Goal: Task Accomplishment & Management: Complete application form

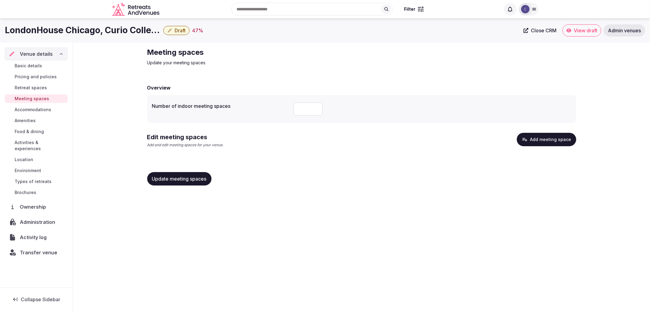
click at [555, 136] on button "Add meeting space" at bounding box center [546, 139] width 59 height 13
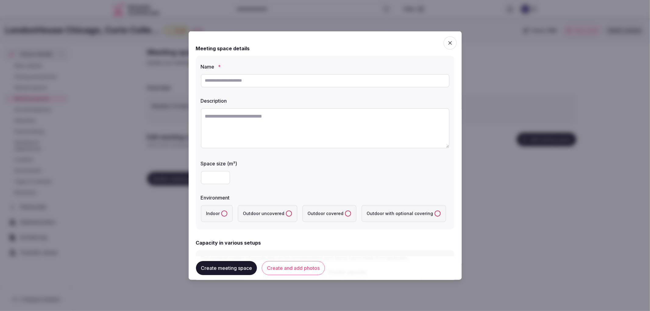
click at [217, 74] on input "text" at bounding box center [325, 80] width 249 height 13
paste input "**********"
type input "**********"
click at [285, 116] on textarea at bounding box center [325, 128] width 249 height 40
paste textarea "**********"
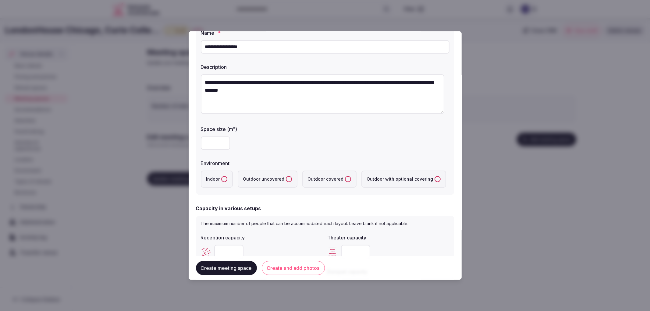
scroll to position [32, 0]
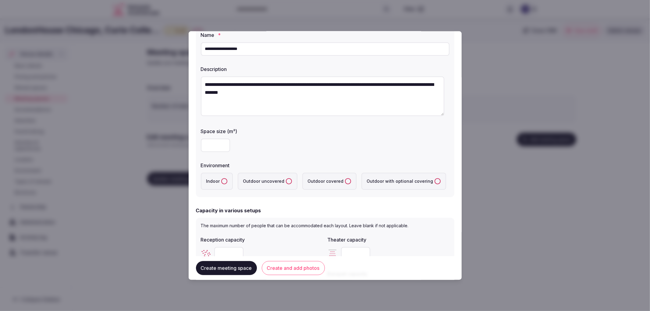
type textarea "**********"
click at [215, 142] on input "number" at bounding box center [215, 144] width 29 height 13
type input "***"
click at [227, 179] on label "Indoor" at bounding box center [217, 181] width 32 height 17
click at [227, 179] on button "Indoor" at bounding box center [224, 181] width 6 height 6
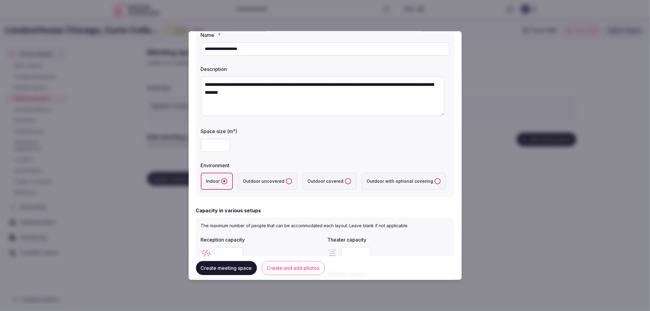
scroll to position [99, 0]
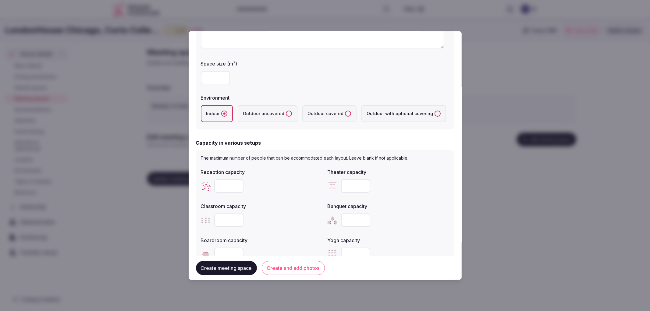
click at [227, 179] on input "number" at bounding box center [228, 185] width 29 height 13
click at [348, 217] on input "number" at bounding box center [355, 219] width 29 height 13
type input "***"
click at [235, 184] on input "***" at bounding box center [228, 185] width 29 height 13
click at [343, 215] on input "number" at bounding box center [355, 219] width 29 height 13
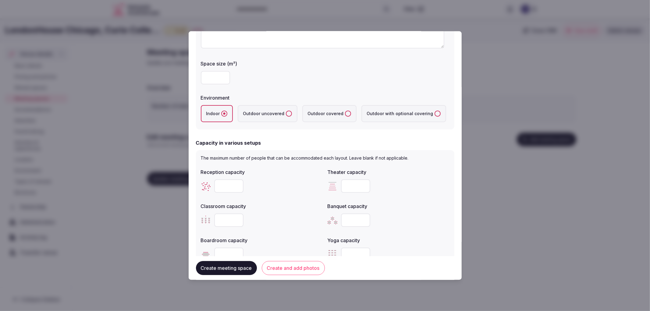
type input "***"
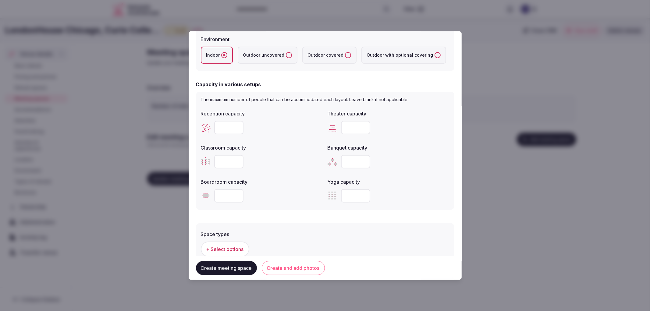
scroll to position [167, 0]
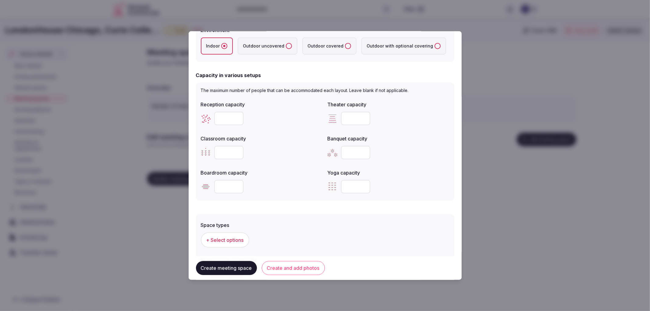
click at [228, 186] on input "number" at bounding box center [228, 186] width 29 height 13
type input "**"
click at [228, 146] on input "number" at bounding box center [228, 152] width 29 height 13
type input "***"
click at [349, 121] on input "number" at bounding box center [355, 118] width 29 height 13
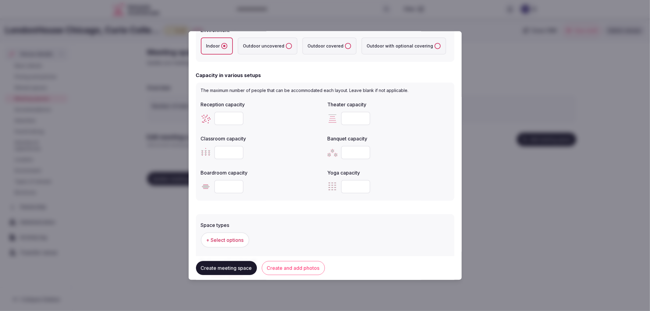
scroll to position [269, 0]
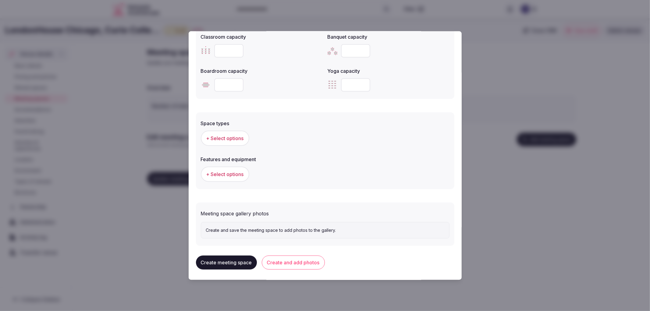
type input "***"
click at [227, 138] on span "+ Select options" at bounding box center [224, 138] width 37 height 7
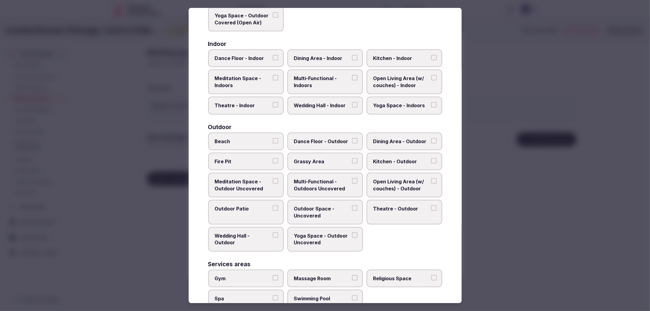
scroll to position [92, 0]
click at [276, 87] on label "Meditation Space - Indoors" at bounding box center [246, 82] width 76 height 25
click at [276, 81] on button "Meditation Space - Indoors" at bounding box center [275, 78] width 5 height 5
click at [308, 98] on label "Wedding Hall - Indoor" at bounding box center [325, 107] width 76 height 18
click at [352, 103] on button "Wedding Hall - Indoor" at bounding box center [354, 105] width 5 height 5
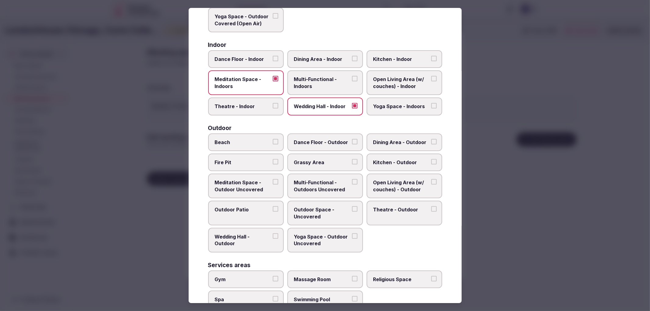
click at [269, 81] on span "Meditation Space - Indoors" at bounding box center [243, 83] width 56 height 14
click at [273, 81] on button "Meditation Space - Indoors" at bounding box center [275, 78] width 5 height 5
click at [324, 78] on span "Multi-Functional - Indoors" at bounding box center [322, 83] width 56 height 14
click at [352, 78] on button "Multi-Functional - Indoors" at bounding box center [354, 78] width 5 height 5
click at [250, 106] on span "Theatre - Indoor" at bounding box center [243, 106] width 56 height 7
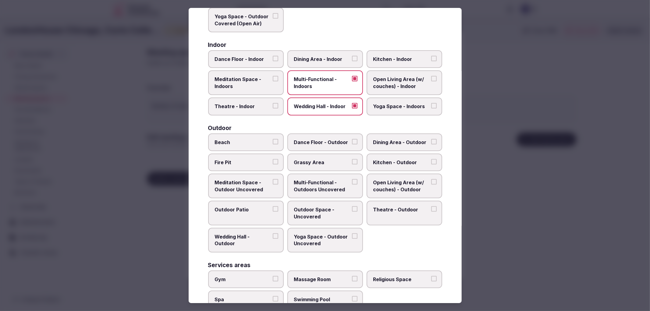
click at [273, 106] on button "Theatre - Indoor" at bounding box center [275, 105] width 5 height 5
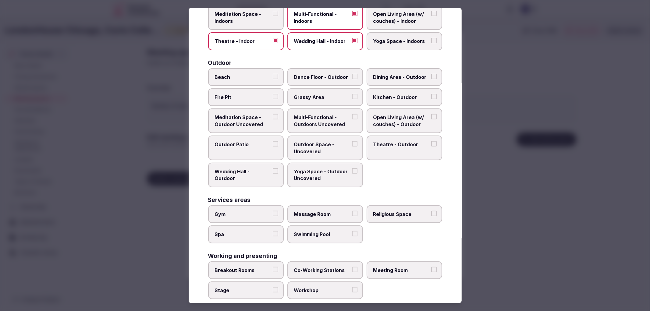
scroll to position [160, 0]
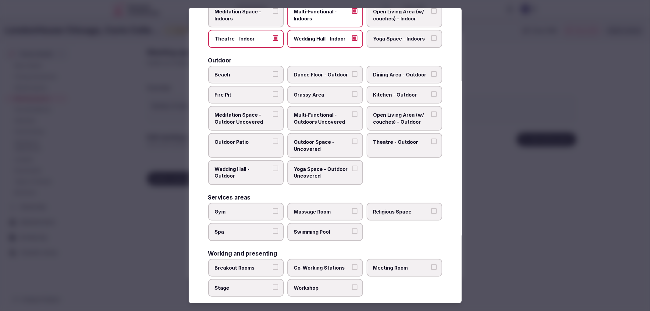
click at [274, 263] on label "Breakout Rooms" at bounding box center [246, 268] width 76 height 18
click at [274, 265] on button "Breakout Rooms" at bounding box center [275, 267] width 5 height 5
click at [265, 285] on span "Stage" at bounding box center [243, 288] width 56 height 7
click at [273, 285] on button "Stage" at bounding box center [275, 287] width 5 height 5
click at [381, 259] on label "Meeting Room" at bounding box center [405, 268] width 76 height 18
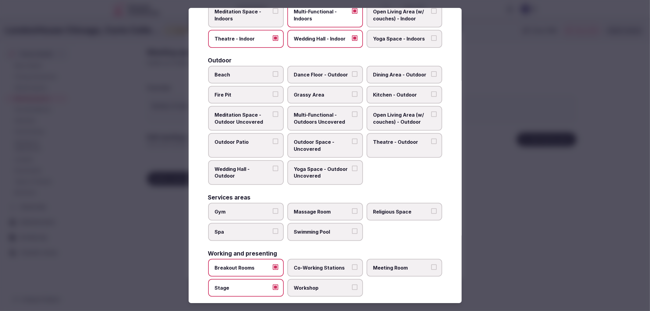
click at [431, 265] on button "Meeting Room" at bounding box center [433, 267] width 5 height 5
click at [519, 241] on div at bounding box center [325, 155] width 650 height 311
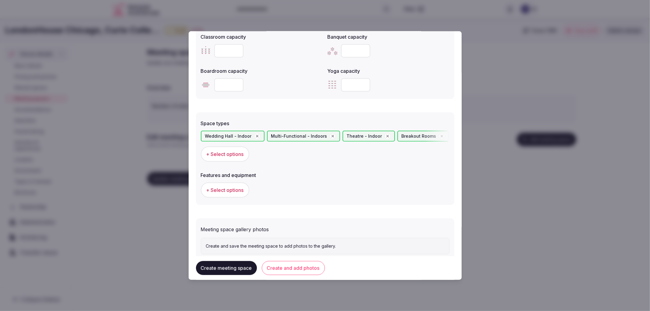
click at [236, 191] on span "+ Select options" at bounding box center [224, 190] width 37 height 7
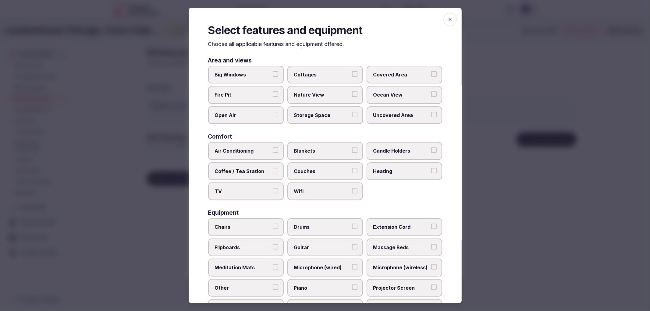
click at [260, 152] on span "Air Conditioning" at bounding box center [243, 151] width 56 height 7
click at [273, 152] on button "Air Conditioning" at bounding box center [275, 150] width 5 height 5
click at [270, 198] on div "Area and views Big Windows Cottages Covered Area Fire Pit Nature View Ocean Vie…" at bounding box center [325, 236] width 234 height 356
click at [256, 195] on label "TV" at bounding box center [246, 192] width 76 height 18
click at [273, 194] on button "TV" at bounding box center [275, 190] width 5 height 5
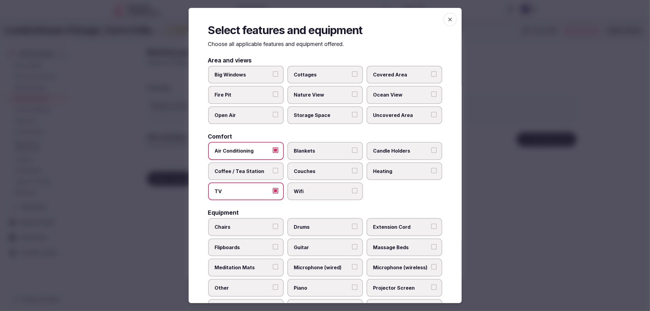
click at [315, 188] on span "Wifi" at bounding box center [322, 191] width 56 height 7
click at [352, 188] on button "Wifi" at bounding box center [354, 190] width 5 height 5
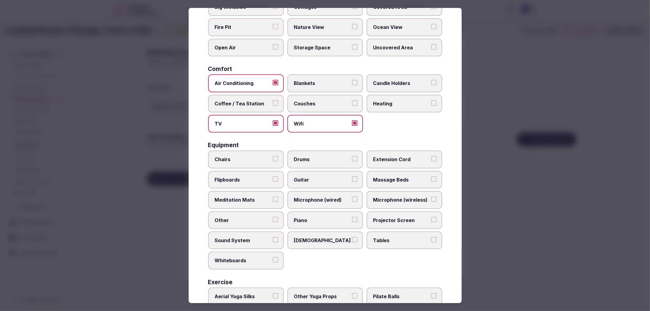
scroll to position [0, 0]
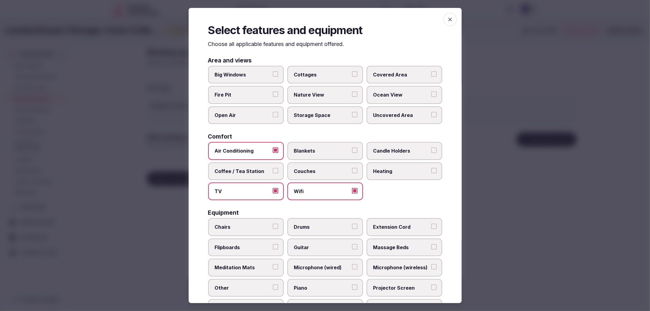
click at [254, 80] on label "Big Windows" at bounding box center [246, 75] width 76 height 18
click at [273, 77] on button "Big Windows" at bounding box center [275, 73] width 5 height 5
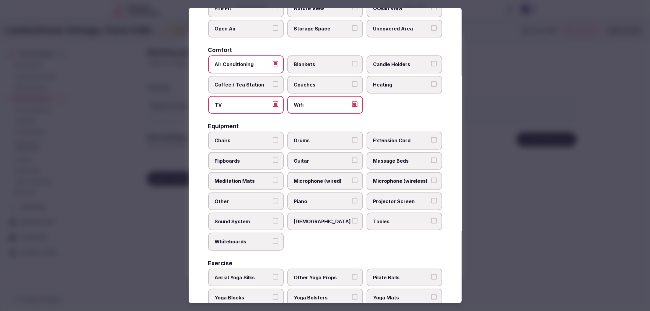
scroll to position [102, 0]
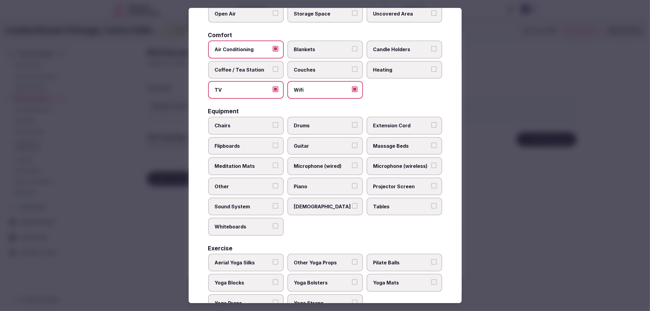
click at [249, 122] on span "Chairs" at bounding box center [243, 125] width 56 height 7
click at [273, 122] on button "Chairs" at bounding box center [275, 124] width 5 height 5
click at [379, 206] on label "Tables" at bounding box center [405, 207] width 76 height 18
click at [431, 206] on button "Tables" at bounding box center [433, 205] width 5 height 5
click at [384, 189] on label "Projector Screen" at bounding box center [405, 187] width 76 height 18
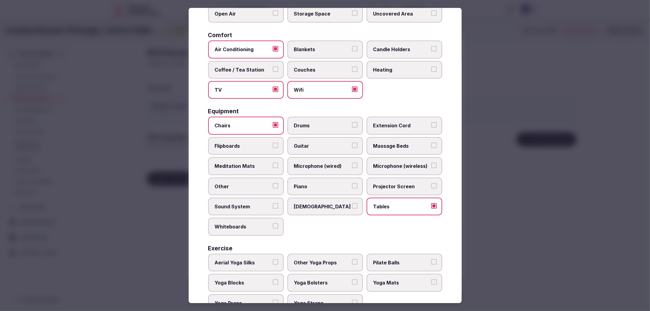
click at [431, 189] on button "Projector Screen" at bounding box center [433, 185] width 5 height 5
click at [277, 221] on label "Whiteboards" at bounding box center [246, 227] width 76 height 18
click at [277, 223] on button "Whiteboards" at bounding box center [275, 225] width 5 height 5
click at [404, 157] on label "Microphone (wireless)" at bounding box center [405, 166] width 76 height 18
click at [431, 163] on button "Microphone (wireless)" at bounding box center [433, 165] width 5 height 5
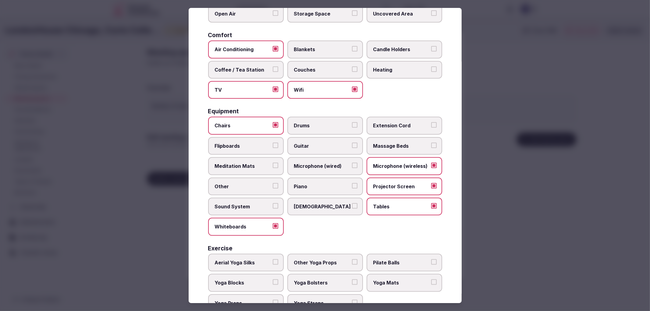
click at [404, 118] on label "Extension Cord" at bounding box center [405, 126] width 76 height 18
click at [431, 122] on button "Extension Cord" at bounding box center [433, 124] width 5 height 5
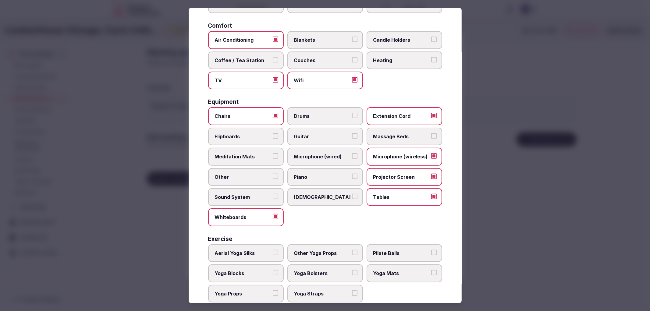
scroll to position [116, 0]
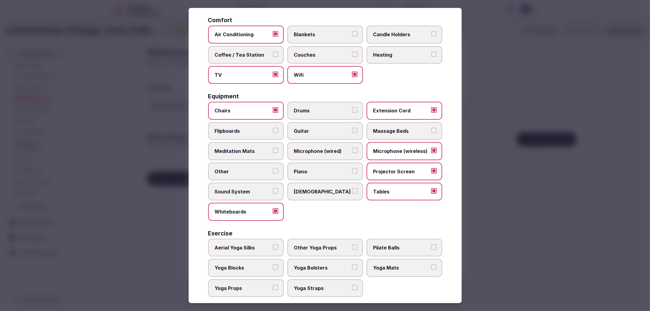
click at [513, 228] on div at bounding box center [325, 155] width 650 height 311
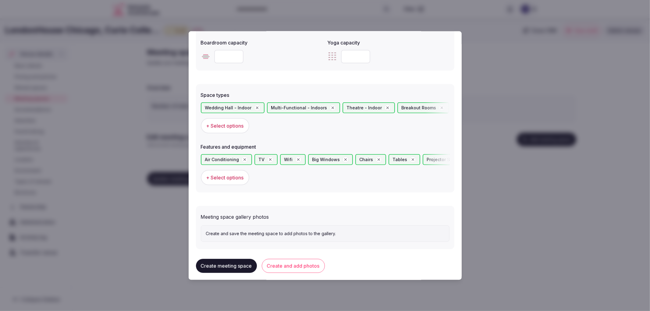
scroll to position [299, 0]
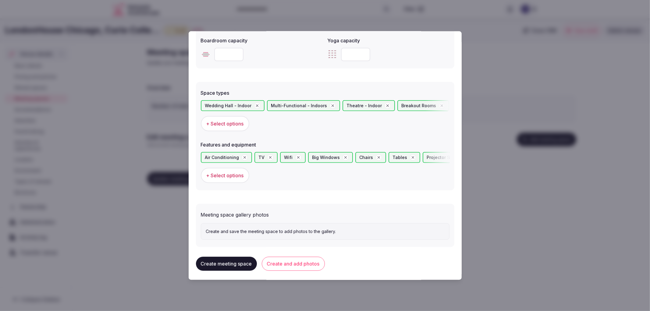
click at [283, 258] on button "Create and add photos" at bounding box center [293, 264] width 63 height 14
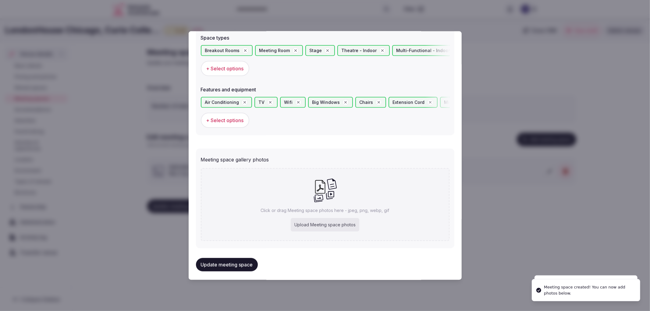
scroll to position [355, 0]
click at [330, 218] on div "Upload Meeting space photos" at bounding box center [325, 224] width 69 height 13
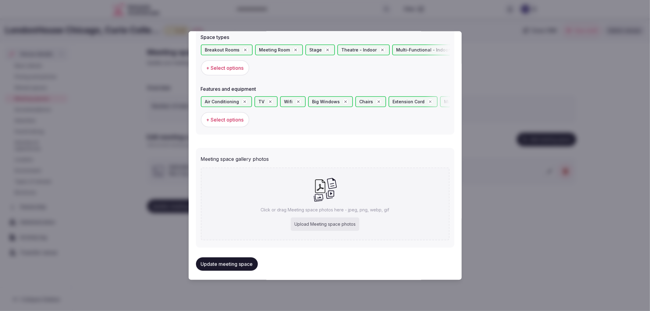
click at [307, 226] on div "Upload Meeting space photos" at bounding box center [325, 224] width 69 height 13
type input "**********"
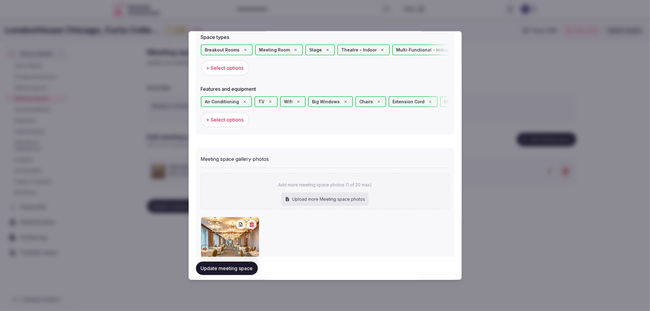
click at [206, 263] on button "Update meeting space" at bounding box center [227, 268] width 62 height 13
click at [167, 220] on div at bounding box center [325, 155] width 650 height 311
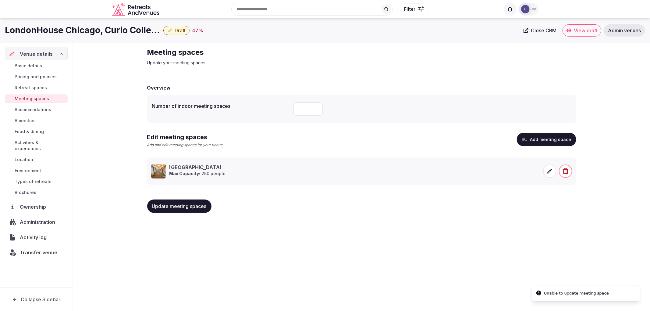
click at [185, 202] on button "Update meeting spaces" at bounding box center [179, 206] width 64 height 13
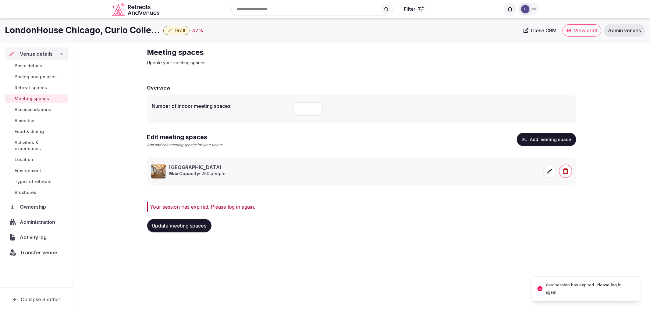
click at [188, 226] on span "Update meeting spaces" at bounding box center [179, 226] width 55 height 6
click at [172, 221] on button "Update meeting spaces" at bounding box center [179, 225] width 64 height 13
click at [483, 203] on div "Your session has expired. Please log in again." at bounding box center [363, 206] width 426 height 7
click at [482, 93] on div "Overview Number of indoor meeting spaces **" at bounding box center [361, 103] width 429 height 39
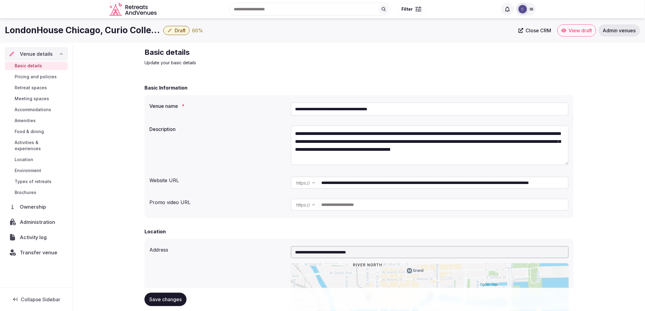
click at [37, 179] on link "Types of retreats" at bounding box center [36, 181] width 63 height 9
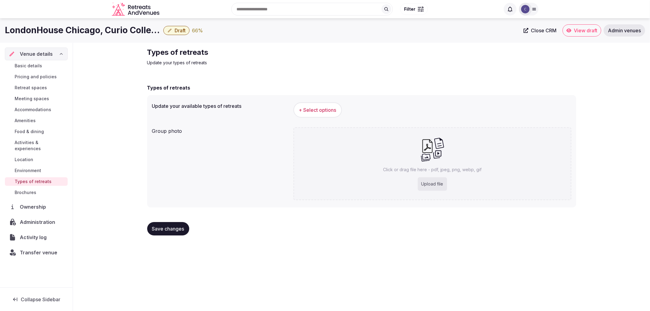
click at [336, 105] on button "+ Select options" at bounding box center [318, 109] width 48 height 15
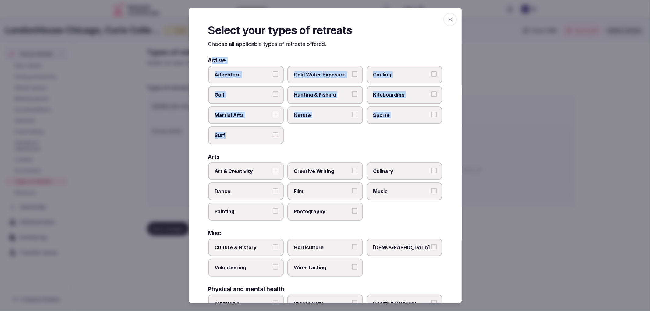
drag, startPoint x: 210, startPoint y: 58, endPoint x: 259, endPoint y: 127, distance: 84.3
click at [259, 127] on div "Active Adventure Cold Water Exposure Cycling Golf Hunting & Fishing Kiteboardin…" at bounding box center [325, 101] width 234 height 87
click at [245, 58] on div "Active" at bounding box center [325, 61] width 234 height 6
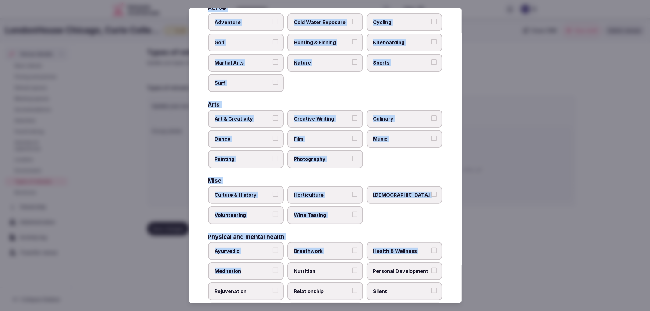
scroll to position [159, 0]
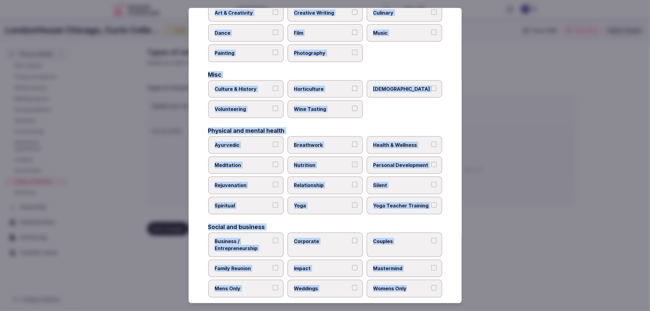
copy div "Active Adventure Cold Water Exposure Cycling Golf Hunting & Fishing Kiteboardin…"
drag, startPoint x: 201, startPoint y: 58, endPoint x: 402, endPoint y: 275, distance: 295.6
click at [402, 275] on div "Select your types of retreats Choose all applicable types of retreats offered. …" at bounding box center [325, 156] width 273 height 296
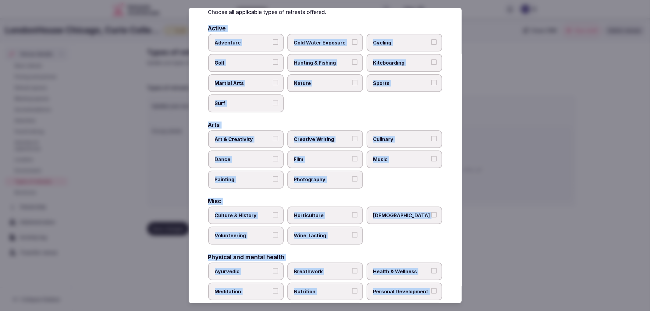
scroll to position [23, 0]
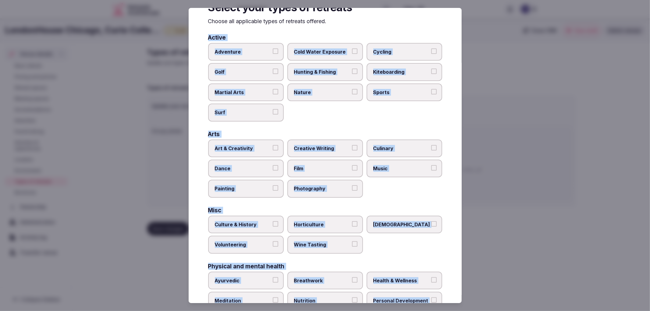
click at [248, 126] on div "Active Adventure Cold Water Exposure Cycling Golf Hunting & Fishing Kiteboardin…" at bounding box center [325, 234] width 234 height 399
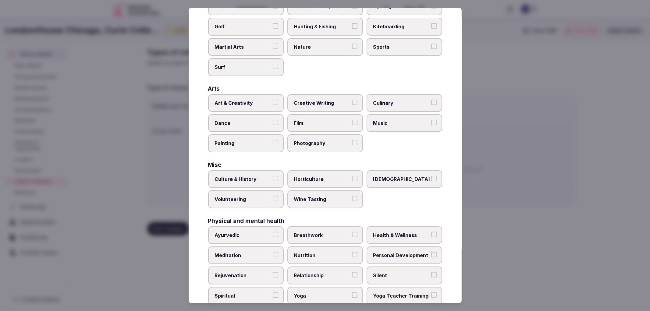
scroll to position [91, 0]
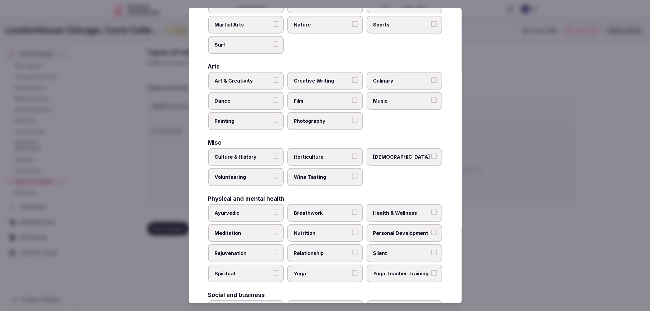
click at [248, 143] on div "Misc Culture & History Horticulture LGBTQ Volunteering Wine Tasting" at bounding box center [325, 163] width 234 height 46
click at [249, 148] on label "Culture & History" at bounding box center [246, 157] width 76 height 18
click at [273, 154] on button "Culture & History" at bounding box center [275, 156] width 5 height 5
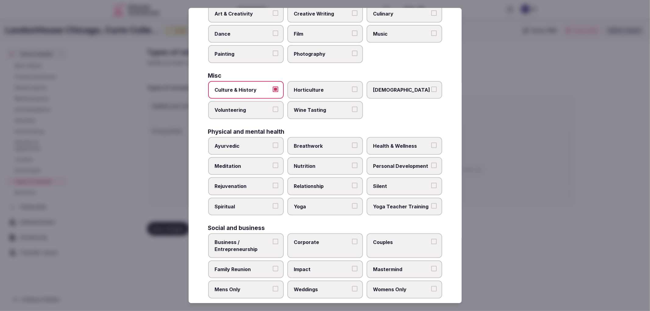
scroll to position [159, 0]
click at [367, 145] on label "Health & Wellness" at bounding box center [405, 145] width 76 height 18
click at [431, 145] on button "Health & Wellness" at bounding box center [433, 144] width 5 height 5
click at [265, 166] on label "Meditation" at bounding box center [246, 165] width 76 height 18
click at [273, 166] on button "Meditation" at bounding box center [275, 164] width 5 height 5
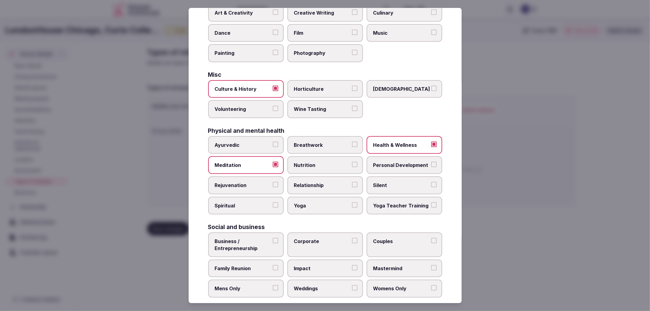
click at [299, 244] on label "Corporate" at bounding box center [325, 245] width 76 height 25
click at [352, 244] on button "Corporate" at bounding box center [354, 240] width 5 height 5
click at [268, 266] on label "Family Reunion" at bounding box center [246, 269] width 76 height 18
click at [273, 266] on button "Family Reunion" at bounding box center [275, 267] width 5 height 5
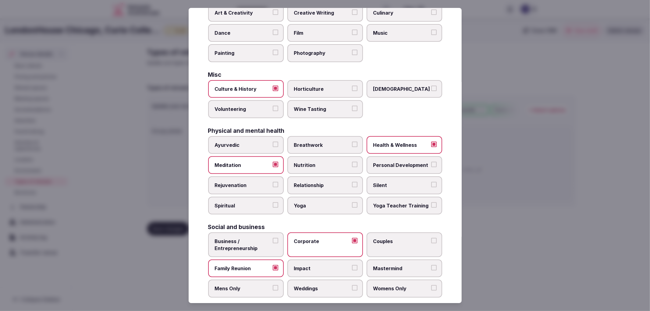
click at [298, 285] on span "Weddings" at bounding box center [322, 288] width 56 height 7
click at [352, 285] on button "Weddings" at bounding box center [354, 287] width 5 height 5
click at [542, 217] on div at bounding box center [325, 155] width 650 height 311
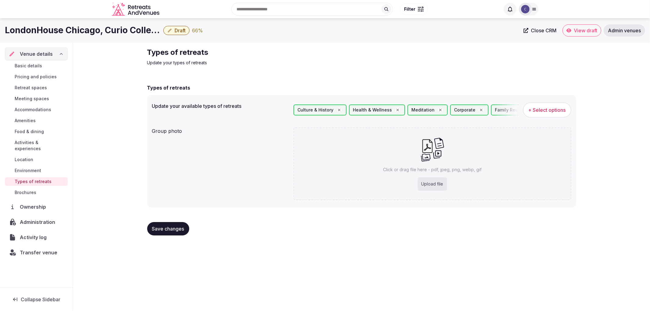
click at [153, 227] on span "Save changes" at bounding box center [168, 229] width 32 height 6
click at [423, 179] on div "Upload file" at bounding box center [432, 183] width 29 height 13
type input "**********"
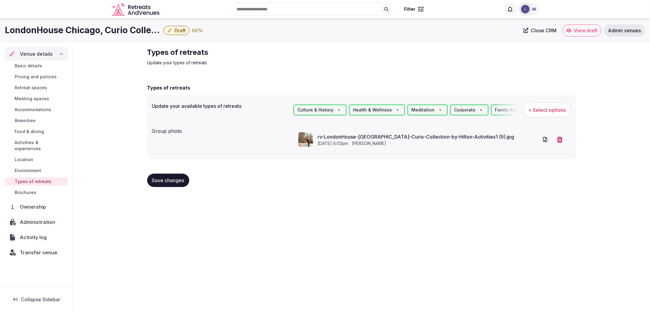
click at [174, 182] on span "Save changes" at bounding box center [168, 180] width 32 height 6
click at [41, 166] on link "Environment" at bounding box center [36, 170] width 63 height 9
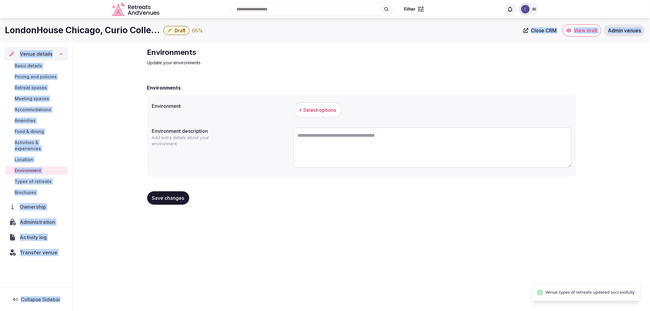
drag, startPoint x: 143, startPoint y: 54, endPoint x: 278, endPoint y: 40, distance: 136.1
click at [278, 40] on div "LondonHouse Chicago, Curio Collection by Hilton Draft 66 % Close CRM View draft…" at bounding box center [325, 162] width 650 height 289
copy div "Close CRM View draft Admin venues Venue details Basic details Pricing and polic…"
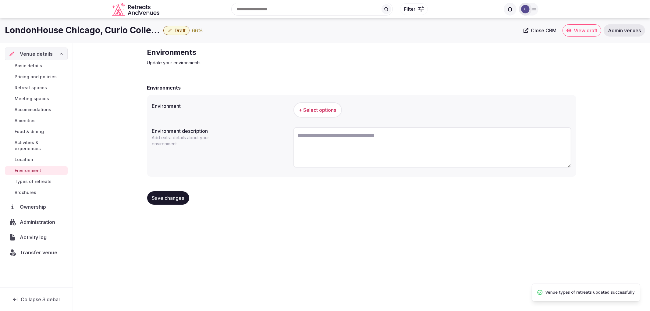
click at [167, 59] on div "Environments Update your environments" at bounding box center [249, 57] width 205 height 18
copy h2 "Environments"
drag, startPoint x: 145, startPoint y: 56, endPoint x: 219, endPoint y: 46, distance: 75.1
click at [219, 46] on div "Environments Update your environments Environments Environment + Select options…" at bounding box center [361, 129] width 439 height 172
click at [323, 113] on span "+ Select options" at bounding box center [317, 110] width 37 height 7
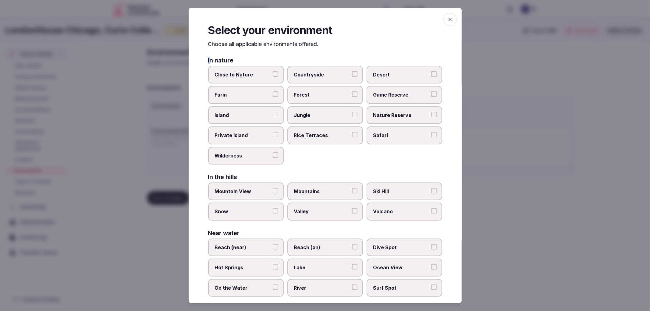
click at [207, 62] on div "Select your environment Choose all applicable environments offered. In nature C…" at bounding box center [325, 156] width 273 height 296
click at [205, 59] on div "Select your environment Choose all applicable environments offered. In nature C…" at bounding box center [325, 156] width 273 height 296
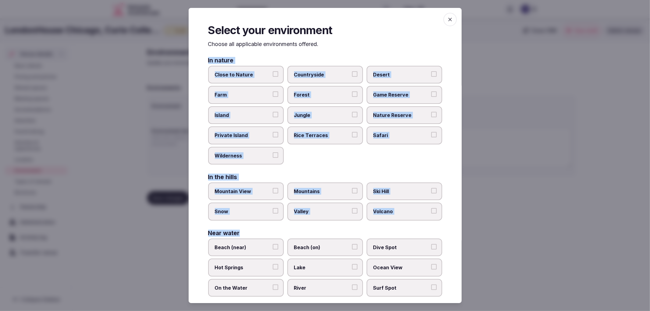
scroll to position [57, 0]
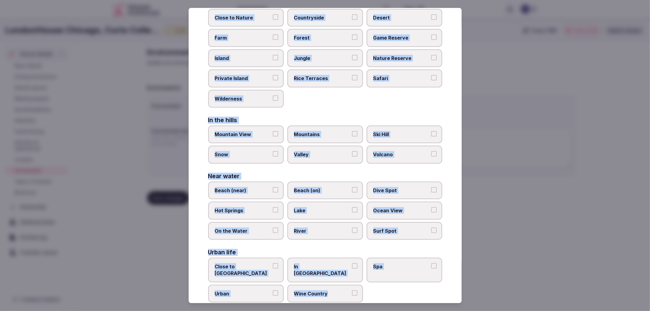
drag, startPoint x: 207, startPoint y: 61, endPoint x: 376, endPoint y: 288, distance: 282.7
click at [376, 288] on div "Select your environment Choose all applicable environments offered. In nature C…" at bounding box center [325, 156] width 273 height 296
copy div "In nature Close to Nature Countryside Desert Farm Forest Game Reserve Island Ju…"
click at [344, 228] on span "River" at bounding box center [322, 231] width 56 height 7
click at [352, 228] on button "River" at bounding box center [354, 230] width 5 height 5
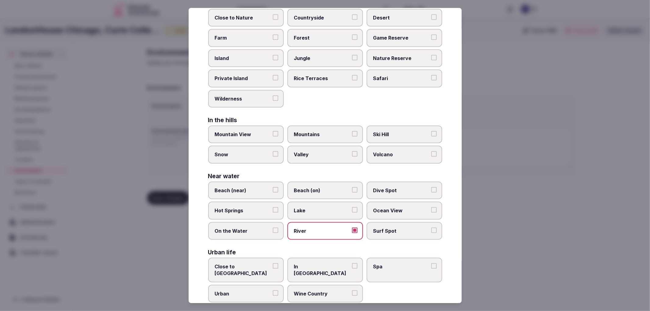
click at [324, 258] on label "In City Center" at bounding box center [325, 270] width 76 height 25
drag, startPoint x: 359, startPoint y: 257, endPoint x: 330, endPoint y: 264, distance: 30.1
click at [359, 258] on label "In City Center" at bounding box center [325, 270] width 76 height 25
click at [358, 263] on button "In City Center" at bounding box center [354, 265] width 5 height 5
click at [386, 258] on label "Spa" at bounding box center [405, 270] width 76 height 25
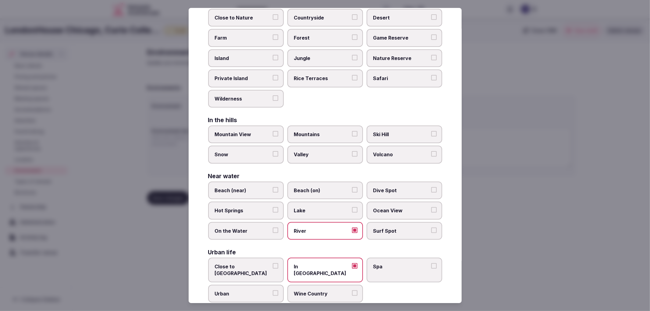
click at [431, 263] on button "Spa" at bounding box center [433, 265] width 5 height 5
drag, startPoint x: 248, startPoint y: 278, endPoint x: 374, endPoint y: 247, distance: 129.8
click at [248, 291] on span "Urban" at bounding box center [243, 294] width 56 height 7
click at [273, 291] on button "Urban" at bounding box center [275, 293] width 5 height 5
click at [492, 206] on div at bounding box center [325, 155] width 650 height 311
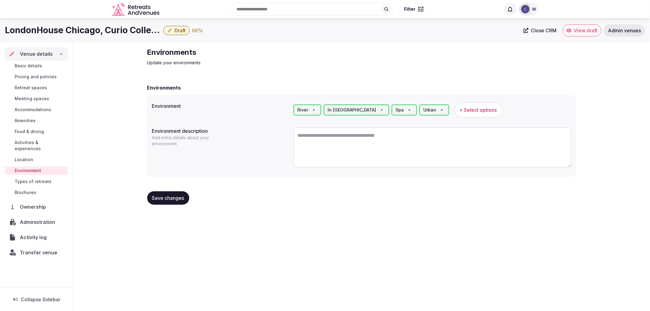
click at [336, 152] on textarea at bounding box center [433, 147] width 278 height 40
paste textarea "**********"
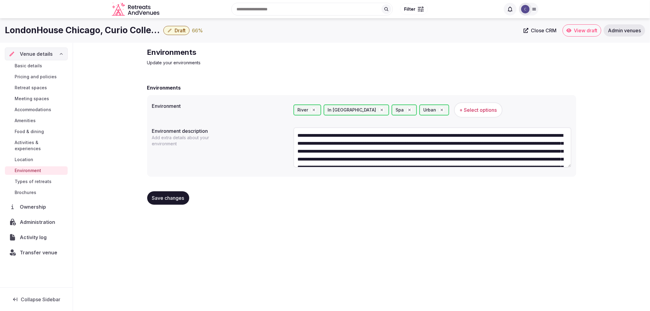
scroll to position [35, 0]
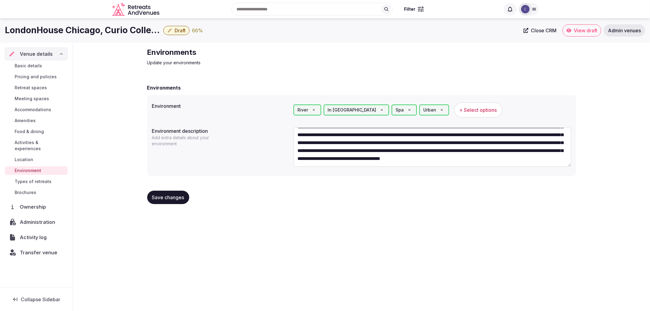
type textarea "**********"
click at [182, 200] on span "Save changes" at bounding box center [168, 198] width 32 height 6
click at [177, 201] on button "Save changes" at bounding box center [168, 197] width 42 height 13
click at [32, 121] on span "Amenities" at bounding box center [25, 121] width 21 height 6
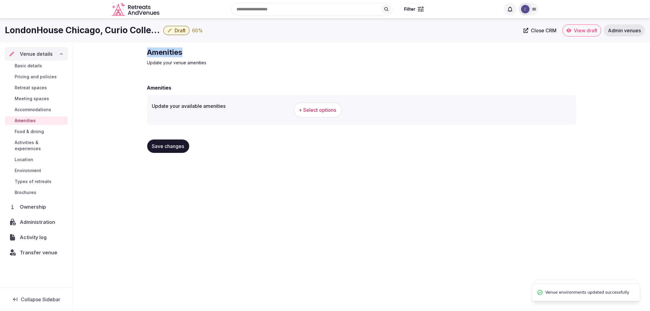
drag, startPoint x: 145, startPoint y: 53, endPoint x: 248, endPoint y: 44, distance: 103.1
click at [257, 46] on div "Amenities Update your venue amenities Amenities Update your available amenities…" at bounding box center [361, 103] width 439 height 120
copy h2 "Amenities"
click at [310, 106] on button "+ Select options" at bounding box center [318, 109] width 48 height 15
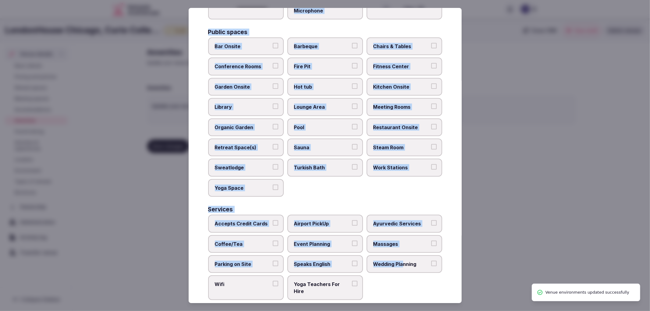
scroll to position [238, 0]
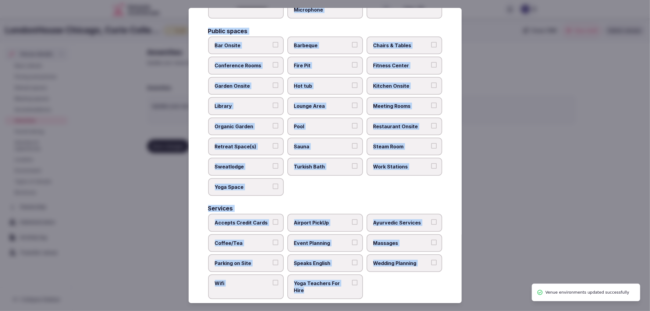
copy div "Activities Bicycles Camping Allowed Onsite Ice Bath Pool Table Surf Board Renta…"
drag, startPoint x: 219, startPoint y: 64, endPoint x: 379, endPoint y: 294, distance: 280.2
click at [379, 294] on div "Select your venue amenities Choose all applicable amenities offered. Activities…" at bounding box center [325, 156] width 273 height 296
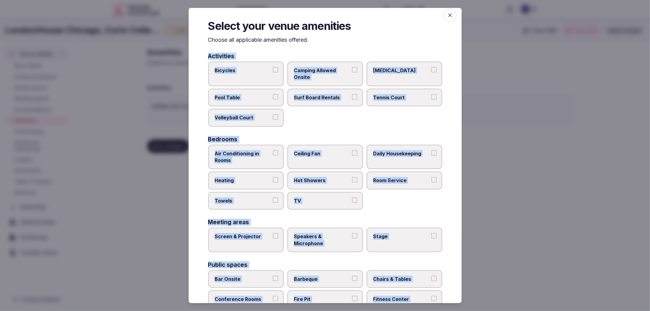
scroll to position [0, 0]
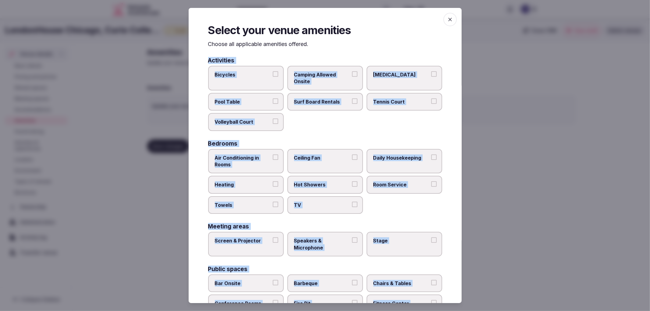
click at [252, 155] on span "Air Conditioning in Rooms" at bounding box center [243, 162] width 56 height 14
click at [273, 155] on button "Air Conditioning in Rooms" at bounding box center [275, 157] width 5 height 5
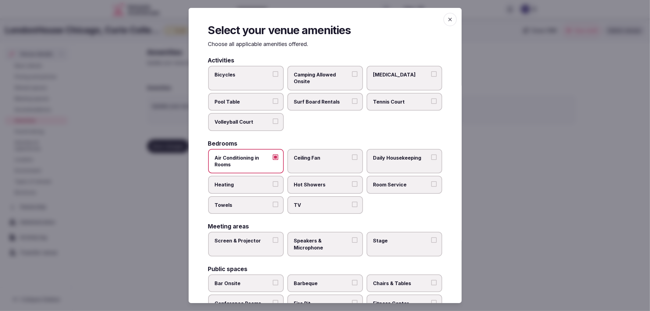
click at [266, 176] on label "Heating" at bounding box center [246, 185] width 76 height 18
click at [273, 181] on button "Heating" at bounding box center [275, 183] width 5 height 5
drag, startPoint x: 276, startPoint y: 193, endPoint x: 278, endPoint y: 196, distance: 4.4
click at [276, 193] on div "Air Conditioning in Rooms Ceiling Fan Daily Housekeeping Heating Hot Showers Ro…" at bounding box center [325, 181] width 234 height 65
click at [279, 198] on label "Towels" at bounding box center [246, 205] width 76 height 18
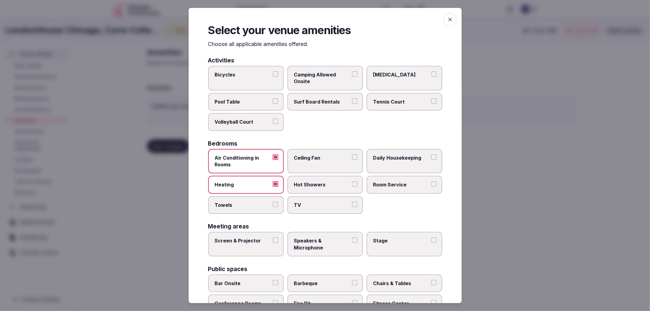
click at [278, 202] on button "Towels" at bounding box center [275, 204] width 5 height 5
click at [318, 184] on span "Hot Showers" at bounding box center [322, 184] width 56 height 7
click at [352, 184] on button "Hot Showers" at bounding box center [354, 183] width 5 height 5
click at [323, 196] on label "TV" at bounding box center [325, 205] width 76 height 18
click at [352, 202] on button "TV" at bounding box center [354, 204] width 5 height 5
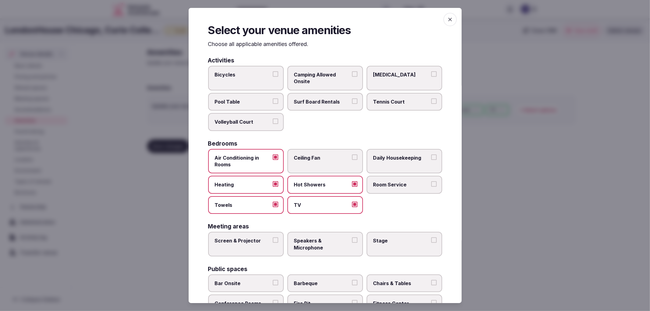
click at [376, 181] on span "Room Service" at bounding box center [401, 184] width 56 height 7
click at [431, 181] on button "Room Service" at bounding box center [433, 183] width 5 height 5
click at [378, 157] on span "Daily Housekeeping" at bounding box center [401, 158] width 56 height 7
click at [431, 157] on button "Daily Housekeeping" at bounding box center [433, 157] width 5 height 5
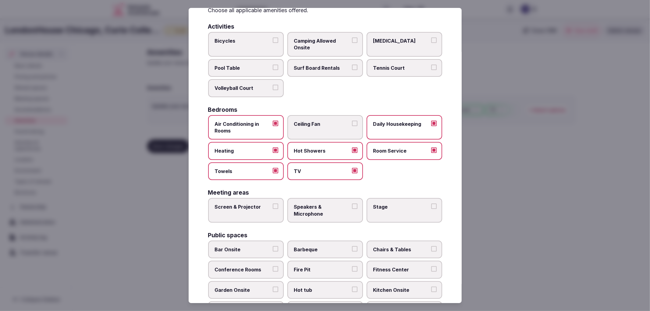
click at [270, 245] on label "Bar Onsite" at bounding box center [246, 250] width 76 height 18
click at [273, 246] on button "Bar Onsite" at bounding box center [275, 248] width 5 height 5
drag, startPoint x: 272, startPoint y: 200, endPoint x: 352, endPoint y: 209, distance: 80.8
click at [273, 204] on button "Screen & Projector" at bounding box center [275, 206] width 5 height 5
click at [353, 209] on label "Speakers & Microphone" at bounding box center [325, 210] width 76 height 25
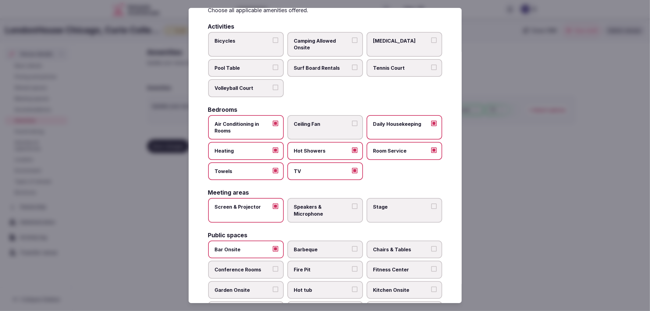
click at [353, 209] on button "Speakers & Microphone" at bounding box center [354, 206] width 5 height 5
click at [413, 208] on label "Stage" at bounding box center [405, 210] width 76 height 25
click at [431, 208] on button "Stage" at bounding box center [433, 206] width 5 height 5
click at [401, 248] on span "Chairs & Tables" at bounding box center [401, 249] width 56 height 7
click at [431, 248] on button "Chairs & Tables" at bounding box center [433, 248] width 5 height 5
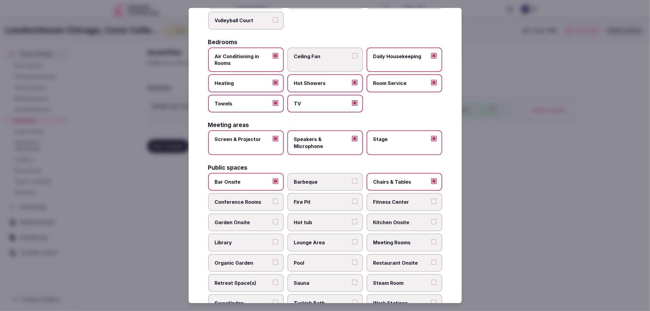
click at [383, 199] on span "Fitness Center" at bounding box center [401, 202] width 56 height 7
click at [431, 199] on button "Fitness Center" at bounding box center [433, 201] width 5 height 5
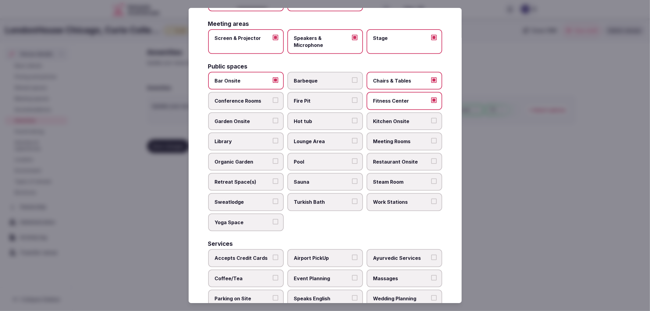
scroll to position [203, 0]
click at [395, 112] on label "Kitchen Onsite" at bounding box center [405, 121] width 76 height 18
click at [431, 118] on button "Kitchen Onsite" at bounding box center [433, 120] width 5 height 5
click at [405, 158] on span "Restaurant Onsite" at bounding box center [401, 161] width 56 height 7
click at [431, 158] on button "Restaurant Onsite" at bounding box center [433, 160] width 5 height 5
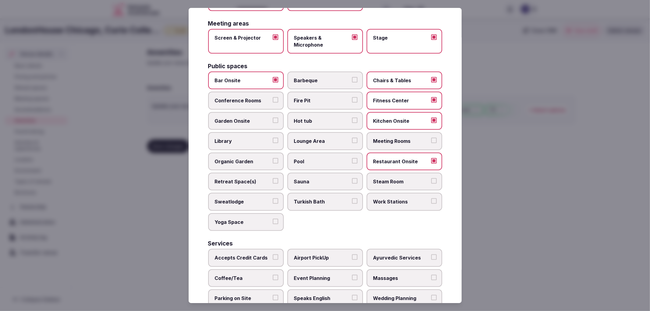
click at [403, 138] on span "Meeting Rooms" at bounding box center [401, 141] width 56 height 7
click at [431, 138] on button "Meeting Rooms" at bounding box center [433, 140] width 5 height 5
click at [299, 153] on label "Pool" at bounding box center [325, 162] width 76 height 18
click at [352, 158] on button "Pool" at bounding box center [354, 160] width 5 height 5
click at [294, 158] on span "Pool" at bounding box center [322, 161] width 56 height 7
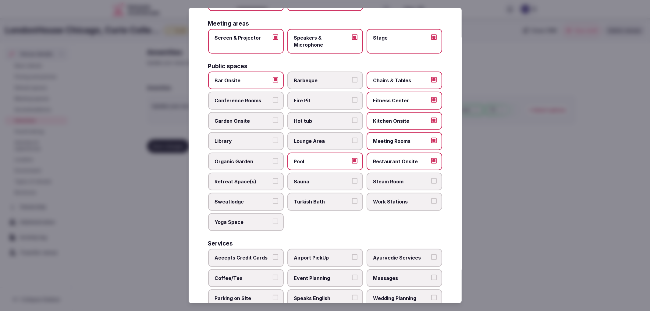
click at [352, 158] on button "Pool" at bounding box center [354, 160] width 5 height 5
click at [255, 178] on span "Retreat Space(s)" at bounding box center [243, 181] width 56 height 7
click at [273, 178] on button "Retreat Space(s)" at bounding box center [275, 180] width 5 height 5
click at [270, 98] on label "Conference Rooms" at bounding box center [246, 101] width 76 height 18
click at [273, 98] on button "Conference Rooms" at bounding box center [275, 99] width 5 height 5
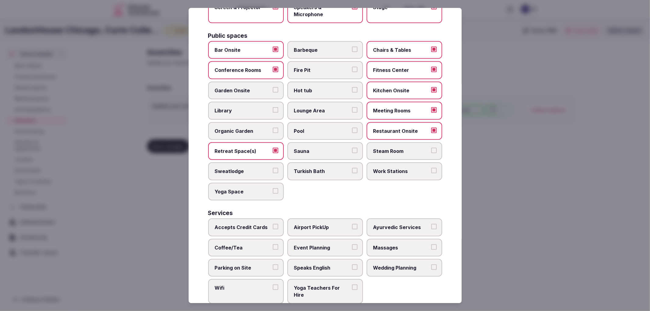
scroll to position [238, 0]
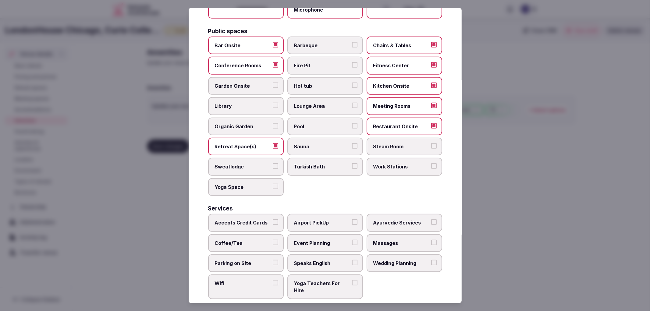
click at [270, 214] on label "Accepts Credit Cards" at bounding box center [246, 223] width 76 height 18
click at [273, 220] on button "Accepts Credit Cards" at bounding box center [275, 222] width 5 height 5
click at [266, 240] on span "Coffee/Tea" at bounding box center [243, 243] width 56 height 7
click at [273, 240] on button "Coffee/Tea" at bounding box center [275, 242] width 5 height 5
click at [266, 260] on label "Parking on Site" at bounding box center [246, 264] width 76 height 18
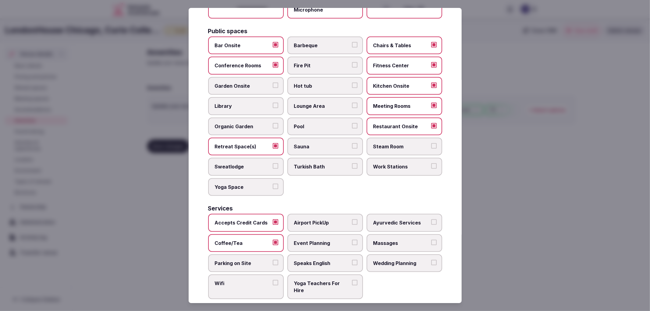
click at [273, 260] on button "Parking on Site" at bounding box center [275, 262] width 5 height 5
drag, startPoint x: 270, startPoint y: 272, endPoint x: 312, endPoint y: 242, distance: 51.9
click at [270, 275] on label "Wifi" at bounding box center [246, 287] width 76 height 25
click at [273, 280] on button "Wifi" at bounding box center [275, 282] width 5 height 5
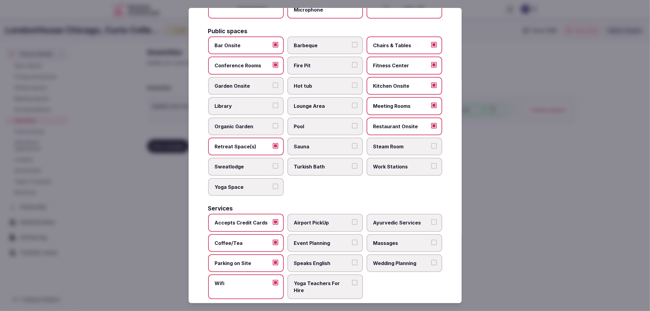
click at [312, 241] on label "Event Planning" at bounding box center [325, 243] width 76 height 18
click at [352, 241] on button "Event Planning" at bounding box center [354, 242] width 5 height 5
click at [398, 263] on div "Accepts Credit Cards Airport PickUp Ayurvedic Services Coffee/Tea Event Plannin…" at bounding box center [325, 256] width 234 height 85
click at [387, 260] on span "Wedding Planning" at bounding box center [401, 263] width 56 height 7
click at [431, 260] on button "Wedding Planning" at bounding box center [433, 262] width 5 height 5
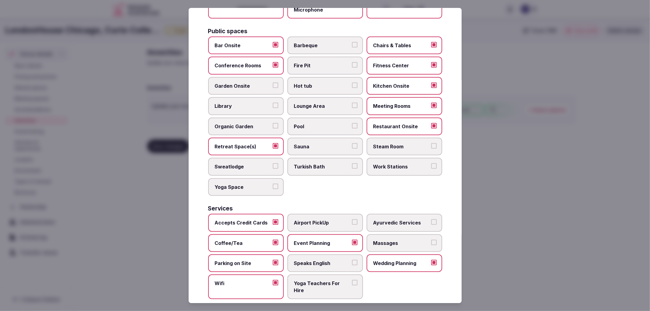
click at [336, 260] on span "Speaks English" at bounding box center [322, 263] width 56 height 7
click at [352, 260] on button "Speaks English" at bounding box center [354, 262] width 5 height 5
click at [576, 199] on div at bounding box center [325, 155] width 650 height 311
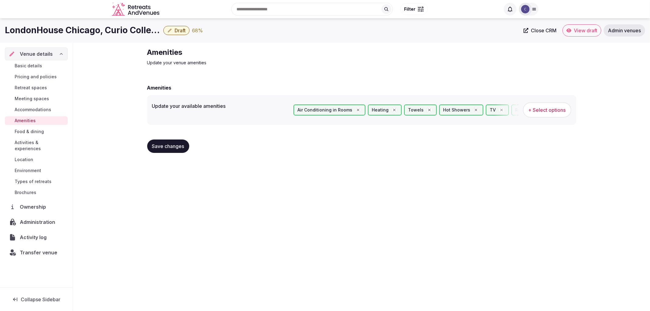
click at [177, 150] on button "Save changes" at bounding box center [168, 146] width 42 height 13
click at [34, 89] on span "Retreat spaces" at bounding box center [31, 88] width 32 height 6
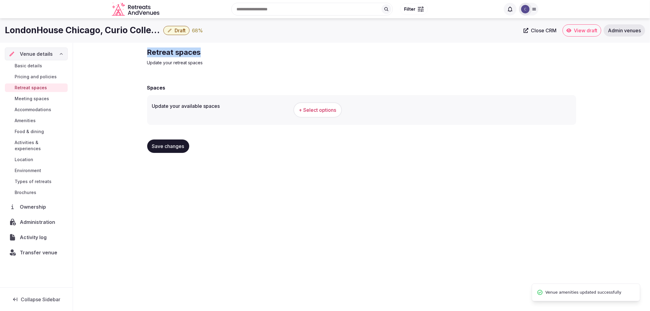
drag, startPoint x: 147, startPoint y: 52, endPoint x: 277, endPoint y: 54, distance: 129.9
click at [277, 54] on div "Retreat spaces Update your retreat spaces Spaces Update your available spaces +…" at bounding box center [361, 103] width 439 height 120
copy h2 "Retreat spaces"
click at [309, 103] on button "+ Select options" at bounding box center [318, 109] width 48 height 15
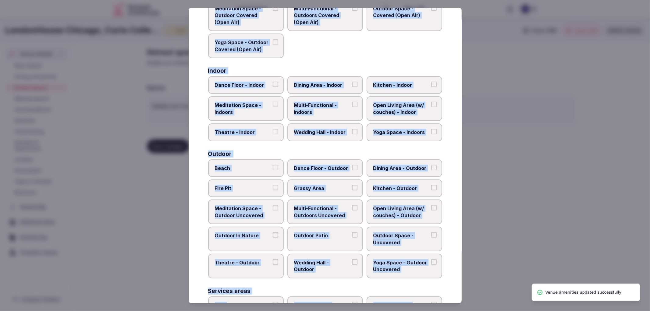
scroll to position [187, 0]
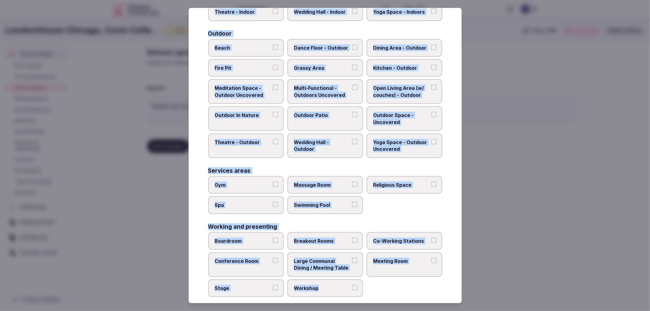
drag, startPoint x: 223, startPoint y: 69, endPoint x: 372, endPoint y: 293, distance: 269.2
click at [372, 293] on div "Select your retreat spaces Choose all applicable retreat spaces offered. Covere…" at bounding box center [325, 156] width 273 height 296
copy div "Covered outdoor spaces Meditation Space - Outdoor Covered (Open Air) Multi-Func…"
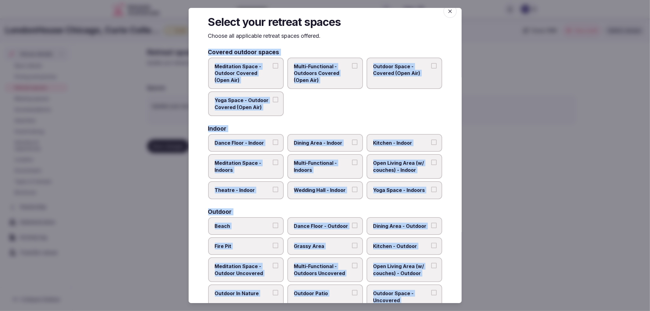
scroll to position [0, 0]
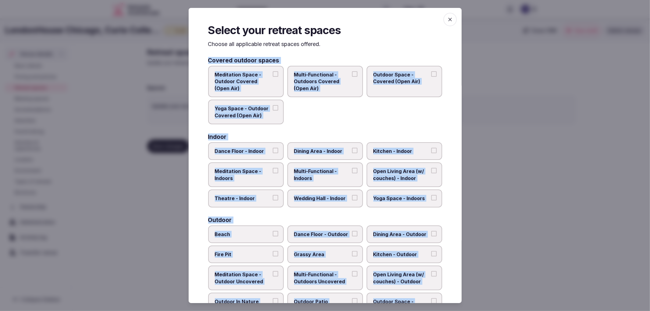
click at [298, 110] on div "Meditation Space - Outdoor Covered (Open Air) Multi-Functional - Outdoors Cover…" at bounding box center [325, 95] width 234 height 59
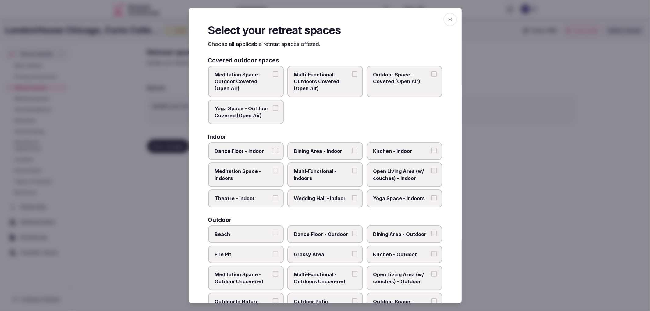
click at [258, 92] on label "Meditation Space - Outdoor Covered (Open Air)" at bounding box center [246, 81] width 76 height 31
click at [273, 77] on button "Meditation Space - Outdoor Covered (Open Air)" at bounding box center [275, 73] width 5 height 5
click at [323, 95] on label "Multi-Functional - Outdoors Covered (Open Air)" at bounding box center [325, 81] width 76 height 31
click at [352, 77] on button "Multi-Functional - Outdoors Covered (Open Air)" at bounding box center [354, 73] width 5 height 5
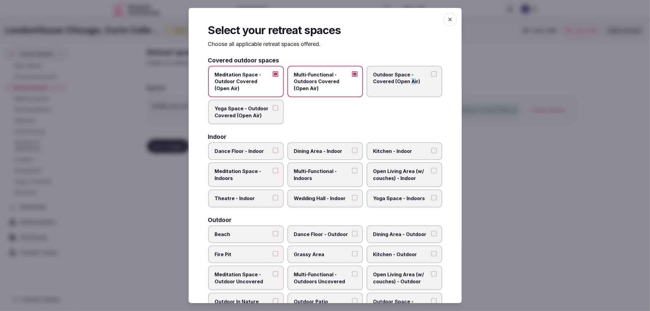
click at [409, 80] on span "Outdoor Space - Covered (Open Air)" at bounding box center [401, 78] width 56 height 14
click at [256, 108] on span "Yoga Space - Outdoor Covered (Open Air)" at bounding box center [243, 112] width 56 height 14
click at [273, 108] on button "Yoga Space - Outdoor Covered (Open Air)" at bounding box center [275, 107] width 5 height 5
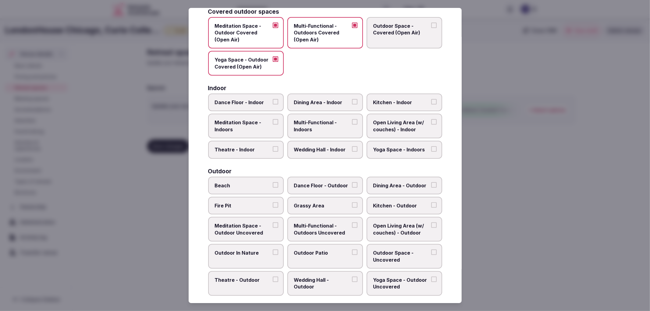
scroll to position [102, 0]
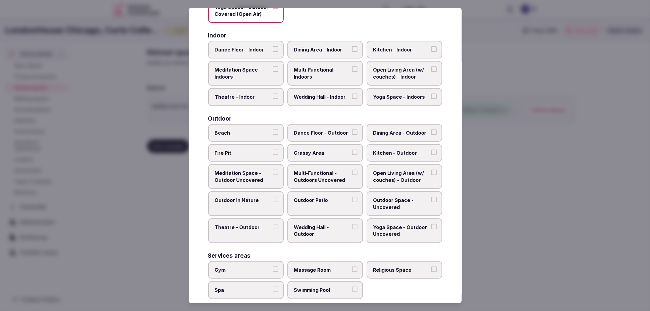
click at [316, 77] on span "Multi-Functional - Indoors" at bounding box center [322, 73] width 56 height 14
click at [352, 72] on button "Multi-Functional - Indoors" at bounding box center [354, 68] width 5 height 5
click at [316, 98] on label "Wedding Hall - Indoor" at bounding box center [325, 97] width 76 height 18
click at [352, 98] on button "Wedding Hall - Indoor" at bounding box center [354, 96] width 5 height 5
click at [272, 98] on label "Theatre - Indoor" at bounding box center [246, 97] width 76 height 18
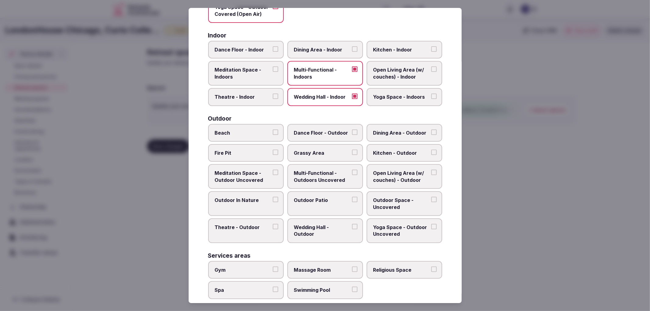
click at [273, 98] on button "Theatre - Indoor" at bounding box center [275, 96] width 5 height 5
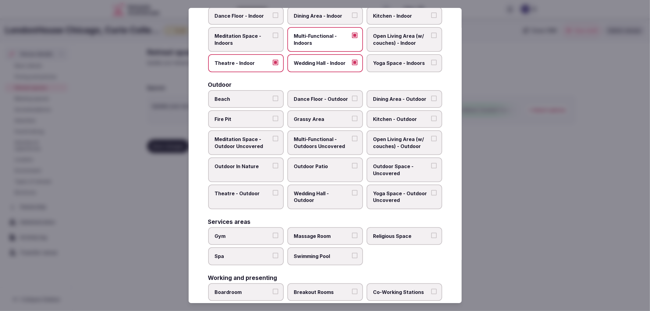
click at [308, 190] on span "Wedding Hall - Outdoor" at bounding box center [322, 197] width 56 height 14
click at [352, 190] on button "Wedding Hall - Outdoor" at bounding box center [354, 192] width 5 height 5
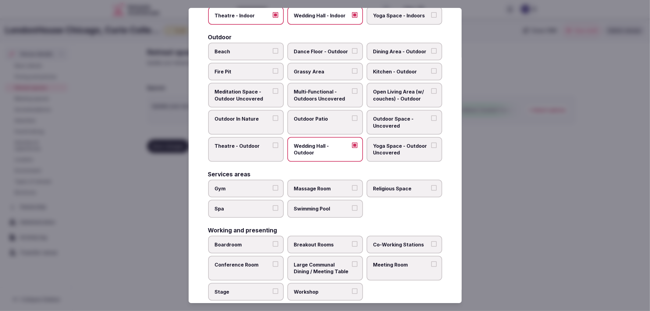
scroll to position [187, 0]
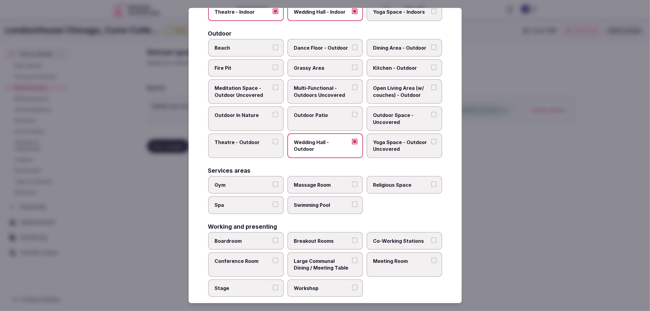
click at [262, 182] on span "Gym" at bounding box center [243, 185] width 56 height 7
click at [273, 182] on button "Gym" at bounding box center [275, 184] width 5 height 5
click at [265, 238] on span "Boardroom" at bounding box center [243, 241] width 56 height 7
click at [273, 238] on button "Boardroom" at bounding box center [275, 240] width 5 height 5
click at [325, 239] on label "Breakout Rooms" at bounding box center [325, 241] width 76 height 18
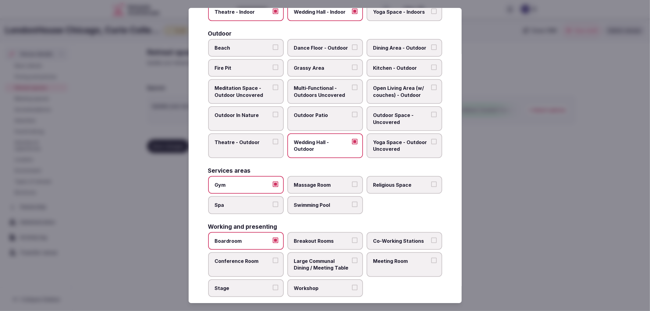
click at [352, 239] on button "Breakout Rooms" at bounding box center [354, 240] width 5 height 5
click at [423, 258] on span "Meeting Room" at bounding box center [401, 261] width 56 height 7
click at [431, 258] on button "Meeting Room" at bounding box center [433, 260] width 5 height 5
drag, startPoint x: 251, startPoint y: 277, endPoint x: 255, endPoint y: 277, distance: 4.6
click at [252, 285] on span "Stage" at bounding box center [243, 288] width 56 height 7
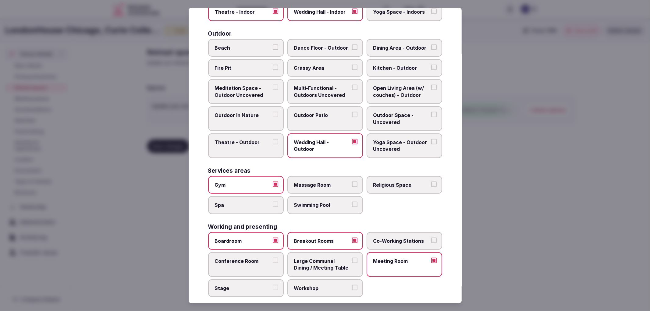
click at [273, 285] on button "Stage" at bounding box center [275, 287] width 5 height 5
click at [542, 205] on div at bounding box center [325, 155] width 650 height 311
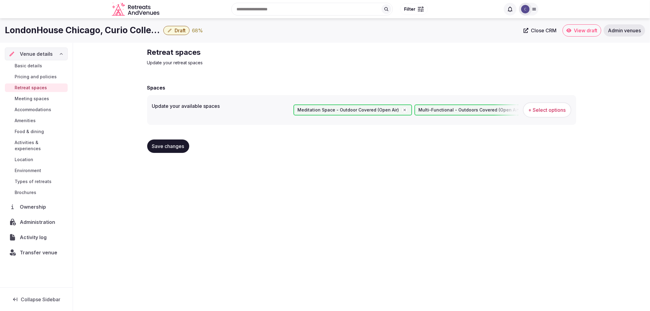
click at [161, 141] on button "Save changes" at bounding box center [168, 146] width 42 height 13
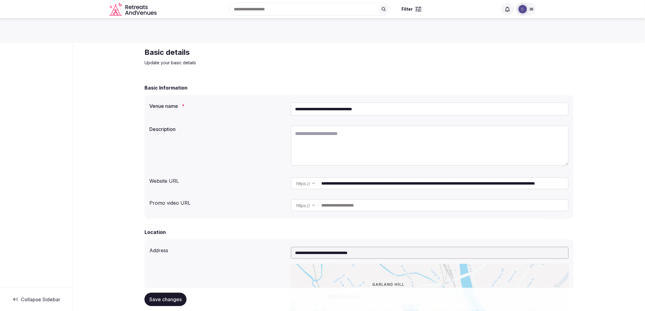
click at [352, 112] on input "**********" at bounding box center [430, 108] width 278 height 13
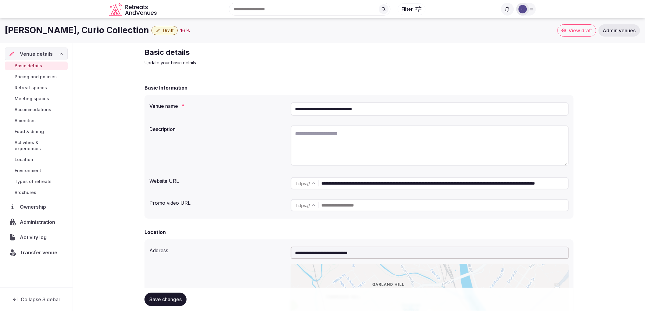
click at [400, 146] on textarea at bounding box center [430, 146] width 278 height 40
paste textarea "**********"
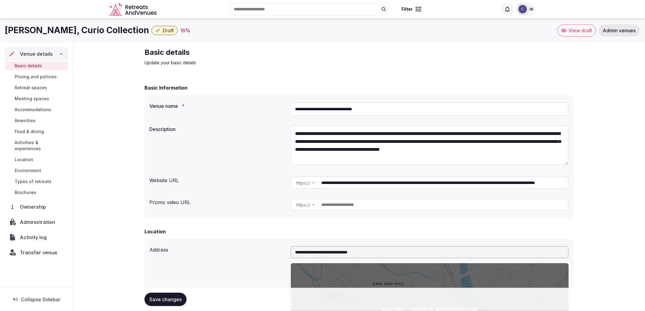
scroll to position [135, 0]
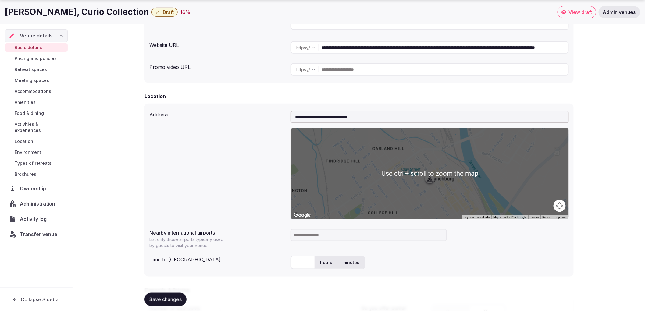
type textarea "**********"
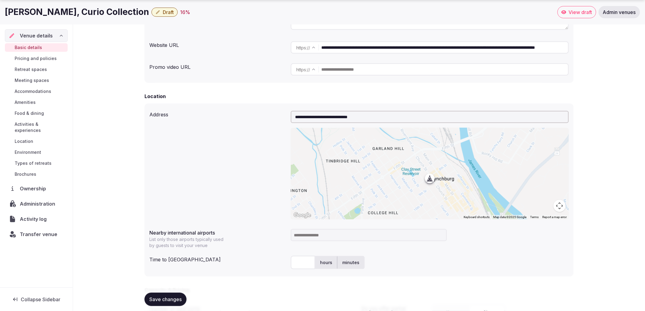
click at [321, 235] on input at bounding box center [369, 235] width 156 height 12
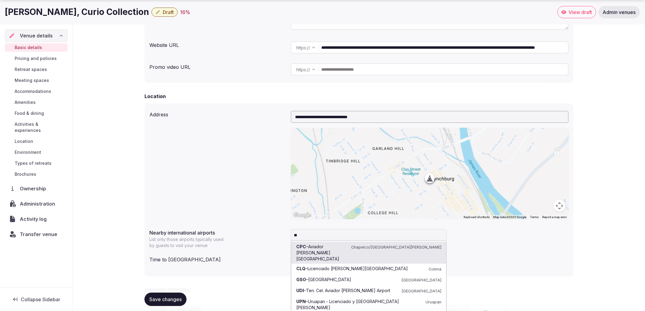
type input "*"
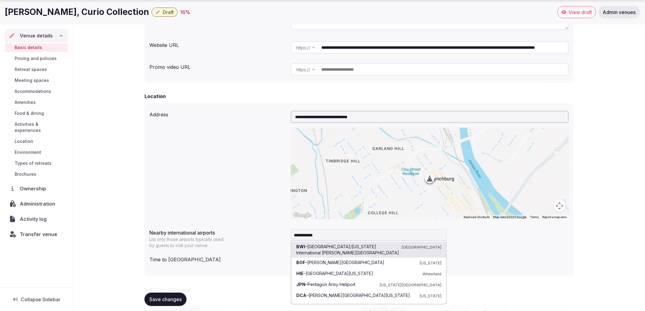
type input "**********"
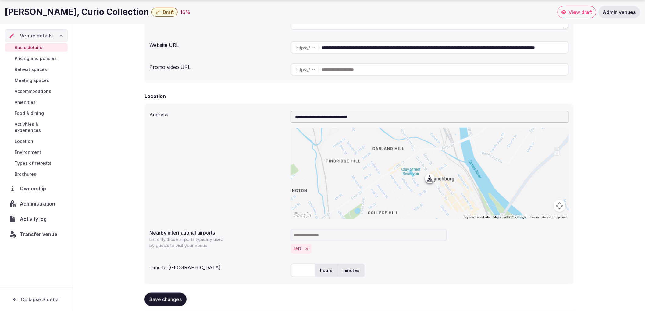
click at [296, 268] on input "text" at bounding box center [303, 270] width 24 height 13
type input "*"
click at [370, 296] on div "Save changes" at bounding box center [359, 299] width 429 height 13
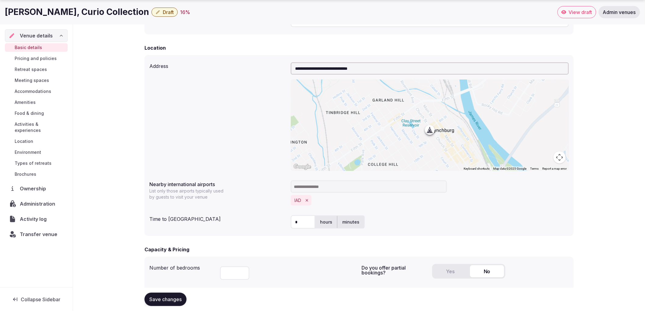
scroll to position [203, 0]
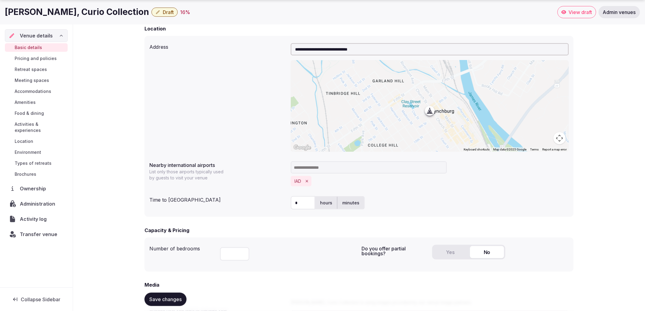
click at [326, 208] on label "hours" at bounding box center [326, 203] width 22 height 16
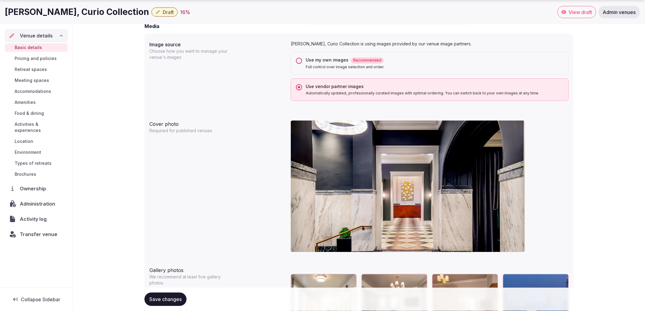
scroll to position [474, 0]
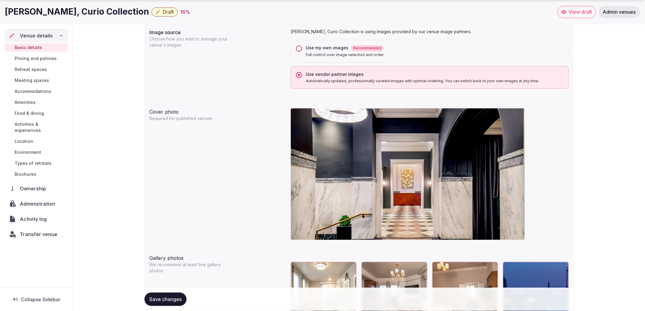
click at [179, 300] on span "Save changes" at bounding box center [165, 300] width 32 height 6
click at [37, 90] on span "Accommodations" at bounding box center [33, 91] width 37 height 6
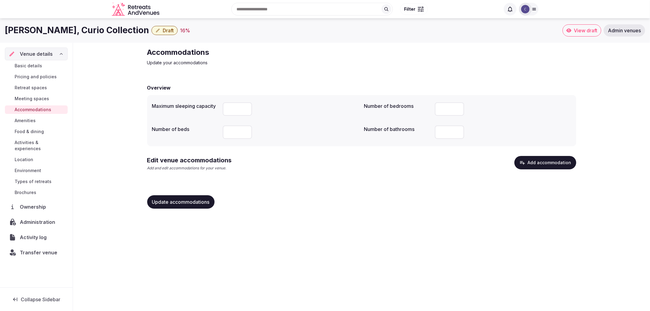
click at [562, 162] on button "Add accommodation" at bounding box center [546, 162] width 62 height 13
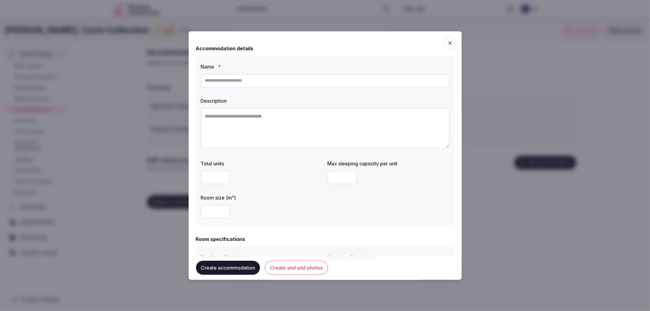
click at [253, 78] on input "text" at bounding box center [325, 80] width 249 height 13
paste input "**********"
type input "**********"
click at [291, 133] on textarea at bounding box center [325, 128] width 249 height 40
paste textarea "**********"
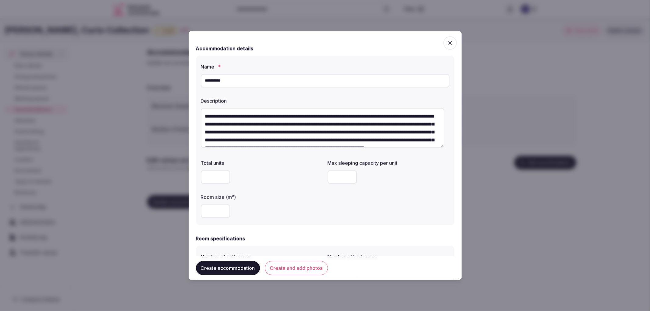
drag, startPoint x: 218, startPoint y: 114, endPoint x: 225, endPoint y: 113, distance: 7.1
click at [225, 113] on textarea "**********" at bounding box center [323, 128] width 244 height 40
click at [215, 112] on textarea "**********" at bounding box center [323, 128] width 244 height 40
drag, startPoint x: 215, startPoint y: 113, endPoint x: 237, endPoint y: 112, distance: 22.3
click at [237, 112] on textarea "**********" at bounding box center [323, 128] width 244 height 40
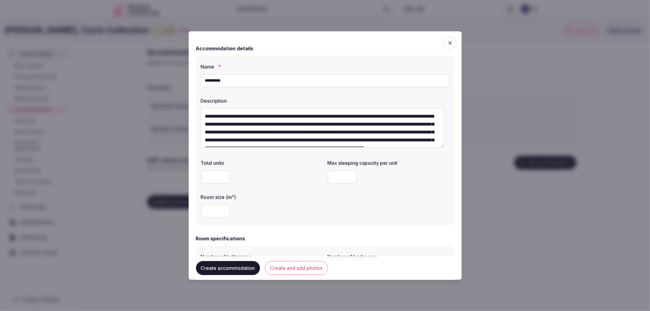
type textarea "**********"
click at [212, 209] on input "number" at bounding box center [215, 210] width 29 height 13
type input "**"
click at [332, 175] on input "number" at bounding box center [342, 176] width 29 height 13
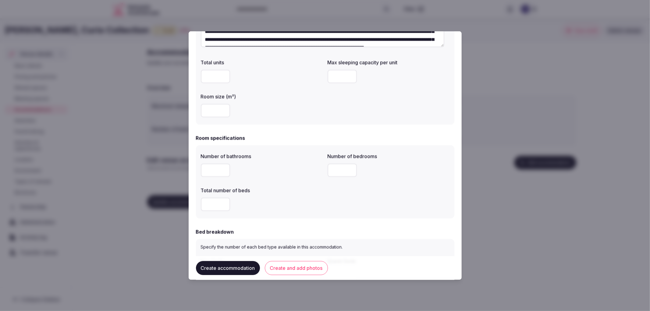
scroll to position [102, 0]
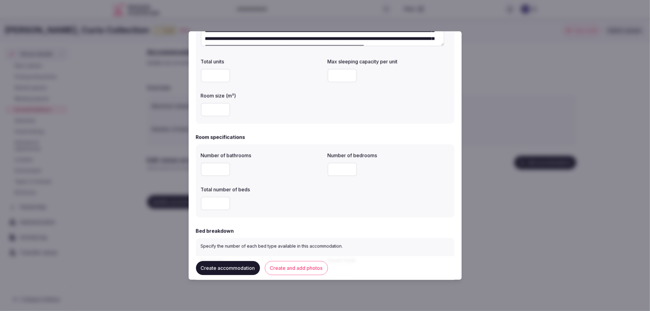
type input "*"
click at [196, 169] on div "Number of bathrooms Number of bedrooms Total number of beds" at bounding box center [325, 180] width 259 height 73
click at [205, 169] on input "number" at bounding box center [215, 168] width 29 height 13
type input "*"
click at [334, 168] on input "number" at bounding box center [342, 168] width 29 height 13
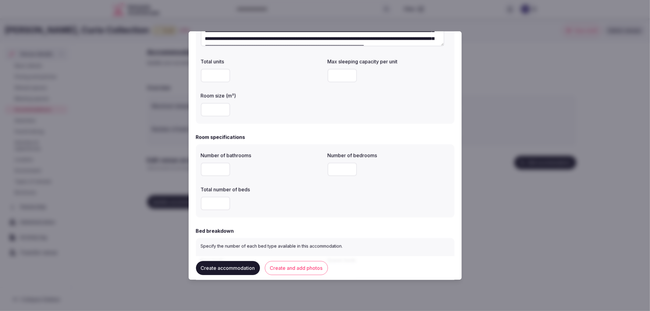
type input "*"
click at [214, 201] on input "number" at bounding box center [215, 203] width 29 height 13
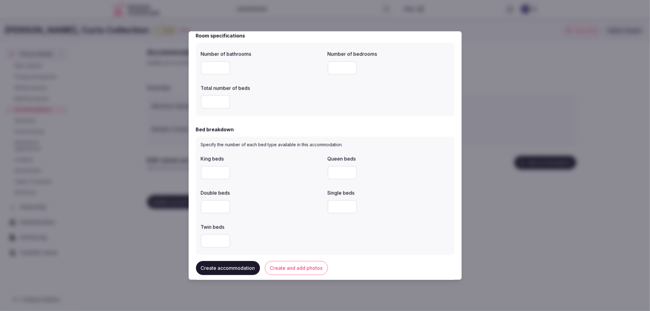
type input "*"
click at [214, 167] on input "number" at bounding box center [215, 172] width 29 height 13
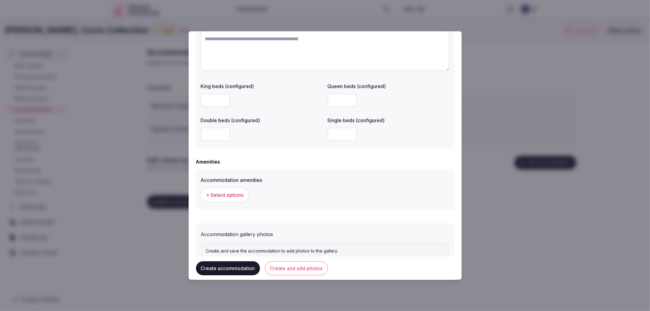
scroll to position [487, 0]
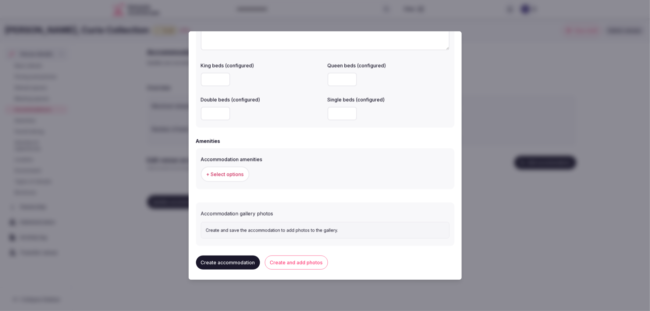
type input "*"
click at [229, 172] on span "+ Select options" at bounding box center [224, 174] width 37 height 7
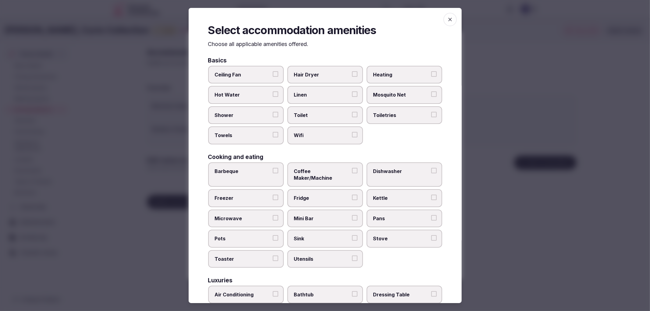
click at [256, 114] on span "Shower" at bounding box center [243, 115] width 56 height 7
click at [273, 114] on button "Shower" at bounding box center [275, 114] width 5 height 5
drag, startPoint x: 278, startPoint y: 132, endPoint x: 307, endPoint y: 123, distance: 30.7
click at [278, 132] on label "Towels" at bounding box center [246, 136] width 76 height 18
click at [278, 132] on button "Towels" at bounding box center [275, 134] width 5 height 5
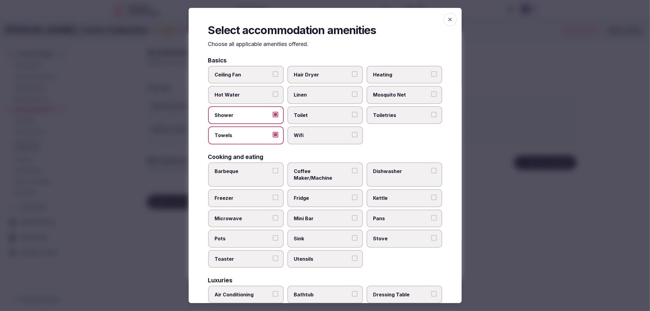
click at [308, 123] on div "Ceiling Fan Hair Dryer Heating Hot Water Linen Mosquito Net Shower Toilet Toile…" at bounding box center [325, 105] width 234 height 79
click at [317, 118] on label "Toilet" at bounding box center [325, 115] width 76 height 18
click at [352, 117] on button "Toilet" at bounding box center [354, 114] width 5 height 5
click at [324, 135] on span "Wifi" at bounding box center [322, 135] width 56 height 7
click at [352, 135] on button "Wifi" at bounding box center [354, 134] width 5 height 5
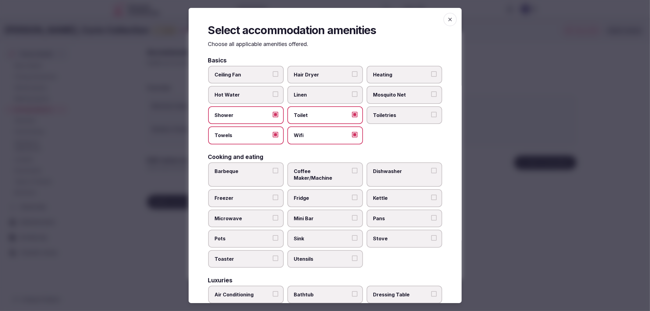
click at [390, 121] on label "Toiletries" at bounding box center [405, 115] width 76 height 18
click at [431, 117] on button "Toiletries" at bounding box center [433, 114] width 5 height 5
click at [341, 84] on div "Ceiling Fan Hair Dryer Heating Hot Water Linen Mosquito Net Shower Toilet Toile…" at bounding box center [325, 105] width 234 height 79
click at [339, 78] on label "Hair Dryer" at bounding box center [325, 75] width 76 height 18
click at [352, 77] on button "Hair Dryer" at bounding box center [354, 73] width 5 height 5
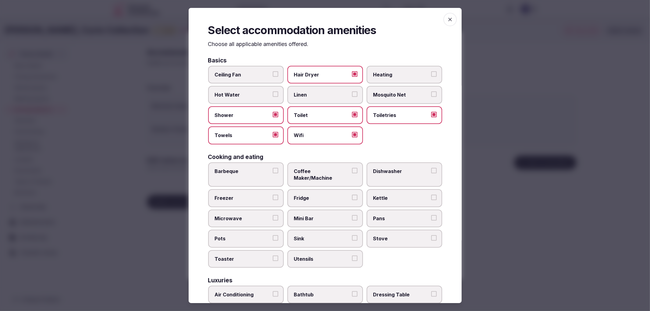
click at [326, 168] on span "Coffee Maker/Machine" at bounding box center [322, 175] width 56 height 14
click at [352, 168] on button "Coffee Maker/Machine" at bounding box center [354, 170] width 5 height 5
click at [330, 195] on span "Fridge" at bounding box center [322, 198] width 56 height 7
click at [352, 195] on button "Fridge" at bounding box center [354, 197] width 5 height 5
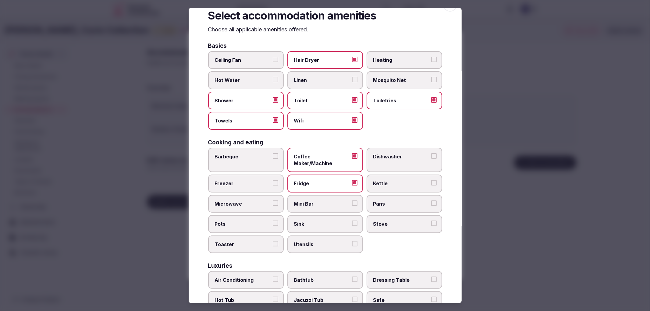
scroll to position [102, 0]
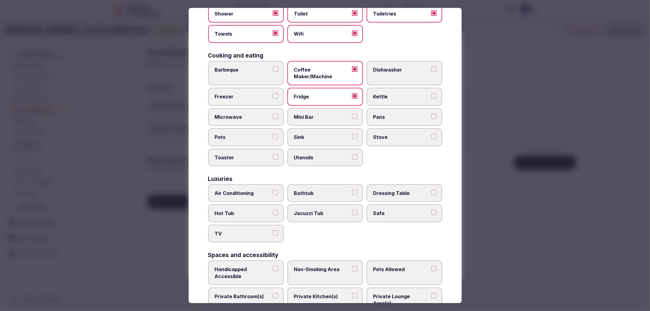
click at [263, 184] on label "Air Conditioning" at bounding box center [246, 193] width 76 height 18
click at [273, 190] on button "Air Conditioning" at bounding box center [275, 192] width 5 height 5
click at [262, 230] on span "TV" at bounding box center [243, 233] width 56 height 7
click at [273, 230] on button "TV" at bounding box center [275, 232] width 5 height 5
click at [388, 210] on span "Safe" at bounding box center [401, 213] width 56 height 7
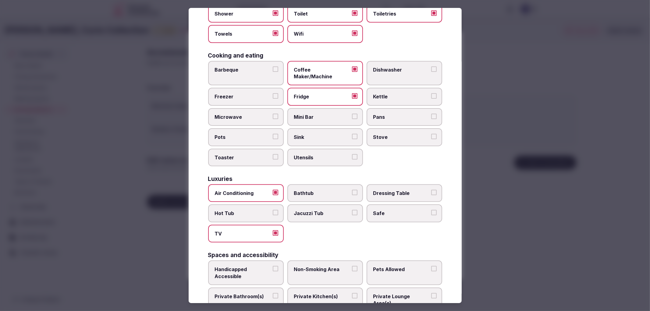
click at [431, 210] on button "Safe" at bounding box center [433, 212] width 5 height 5
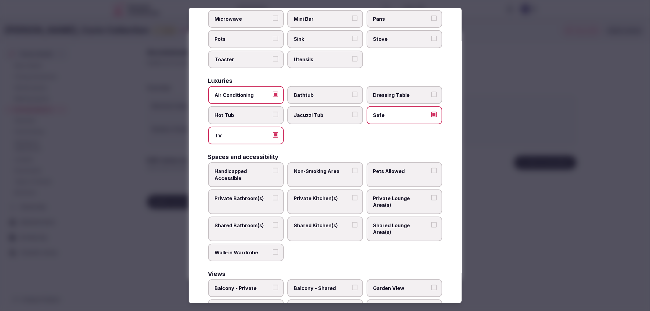
scroll to position [203, 0]
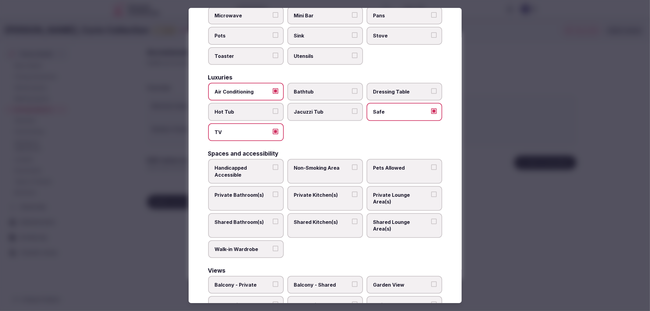
click at [261, 192] on span "Private Bathroom(s)" at bounding box center [243, 195] width 56 height 7
click at [273, 192] on button "Private Bathroom(s)" at bounding box center [275, 194] width 5 height 5
click at [283, 163] on div "Handicapped Accessible Non-Smoking Area Pets Allowed Private Bathroom(s) Privat…" at bounding box center [325, 208] width 234 height 99
drag, startPoint x: 324, startPoint y: 154, endPoint x: 275, endPoint y: 157, distance: 48.5
click at [323, 165] on span "Non-Smoking Area" at bounding box center [322, 168] width 56 height 7
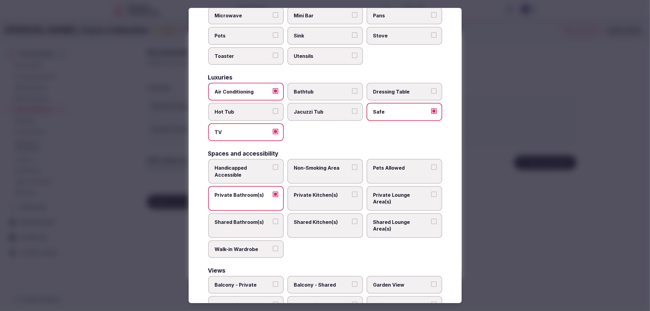
click at [264, 165] on span "Handicapped Accessible" at bounding box center [243, 172] width 56 height 14
click at [273, 165] on button "Handicapped Accessible" at bounding box center [275, 167] width 5 height 5
click at [318, 159] on label "Non-Smoking Area" at bounding box center [325, 171] width 76 height 25
click at [352, 165] on button "Non-Smoking Area" at bounding box center [354, 167] width 5 height 5
click at [586, 194] on div at bounding box center [325, 155] width 650 height 311
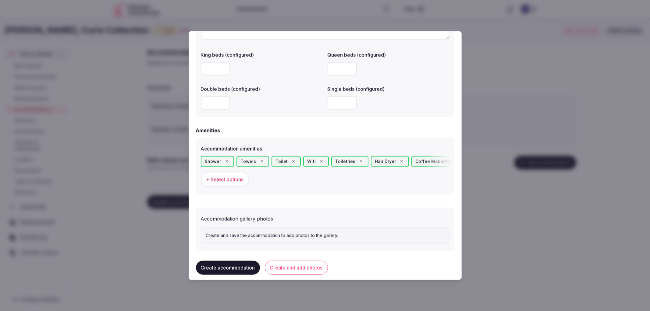
scroll to position [502, 0]
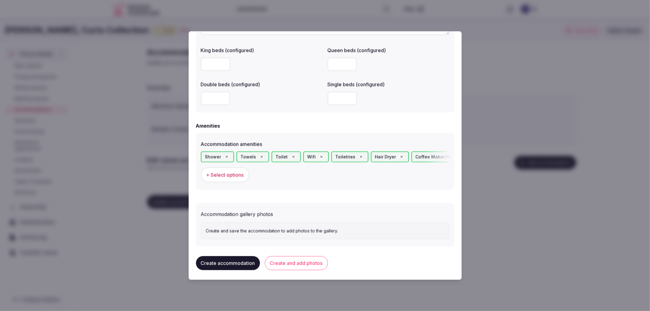
click at [274, 261] on button "Create and add photos" at bounding box center [296, 263] width 63 height 14
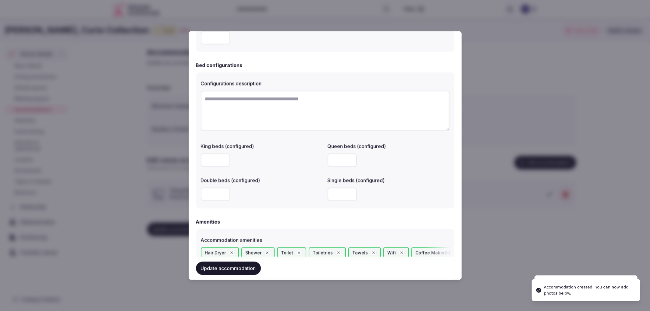
scroll to position [559, 0]
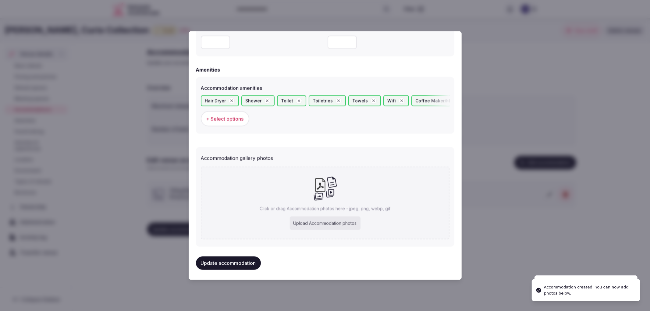
click at [170, 127] on div at bounding box center [325, 155] width 650 height 311
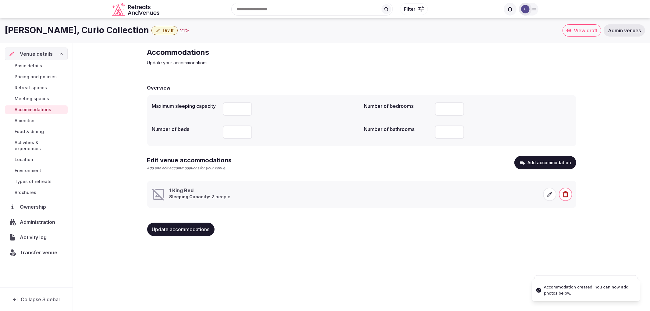
click at [86, 35] on h1 "[PERSON_NAME], Curio Collection" at bounding box center [77, 30] width 144 height 12
copy div "[PERSON_NAME], Curio Collection"
click at [524, 283] on div "[GEOGRAPHIC_DATA], Curio Collection Draft 21 % View draft Admin venues Venue de…" at bounding box center [325, 162] width 650 height 289
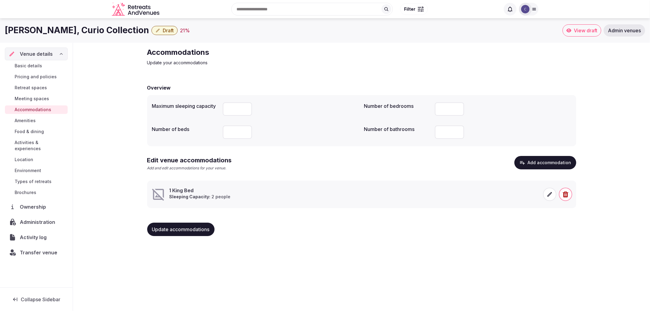
click at [553, 196] on span at bounding box center [549, 194] width 13 height 13
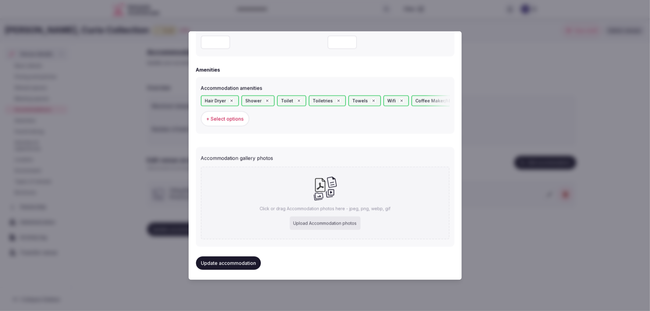
click at [336, 203] on div "Click or drag Accommodation photos here - jpeg, png, webp, gif Upload Accommoda…" at bounding box center [325, 203] width 249 height 73
type input "**********"
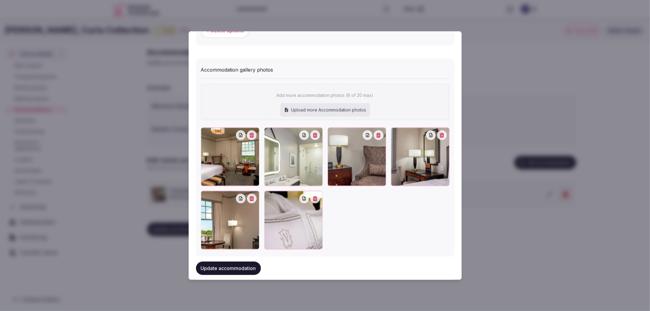
scroll to position [654, 0]
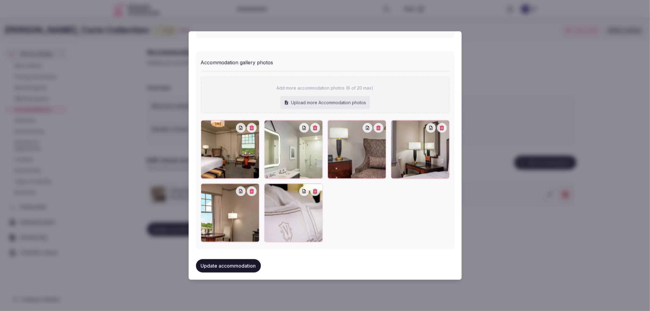
click at [200, 270] on div "Update accommodation" at bounding box center [325, 266] width 259 height 23
click at [207, 264] on button "Update accommodation" at bounding box center [228, 265] width 65 height 13
click at [221, 258] on div "Updating..." at bounding box center [325, 266] width 259 height 23
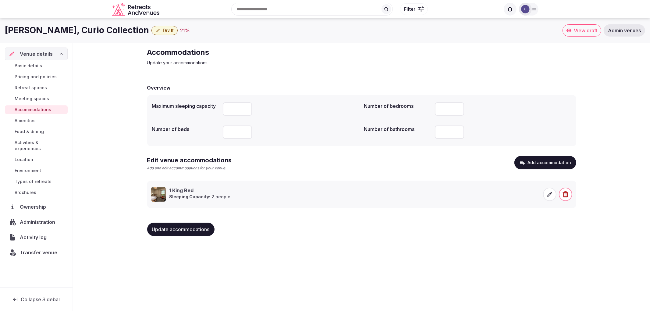
click at [184, 228] on span "Update accommodations" at bounding box center [181, 230] width 58 height 6
click at [22, 134] on span "Food & dining" at bounding box center [29, 132] width 29 height 6
